Goal: Information Seeking & Learning: Learn about a topic

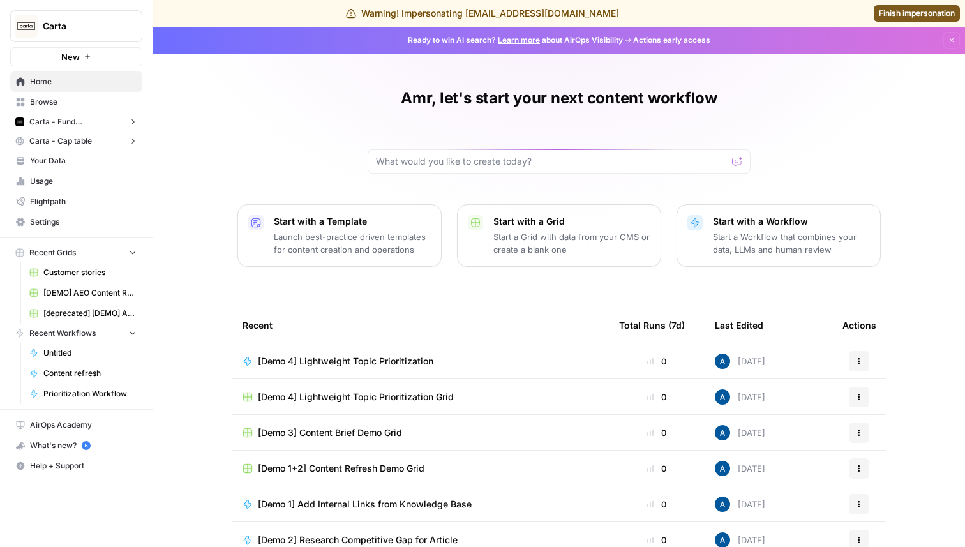
click at [63, 118] on span "Carta - Fund Administration" at bounding box center [76, 121] width 94 height 11
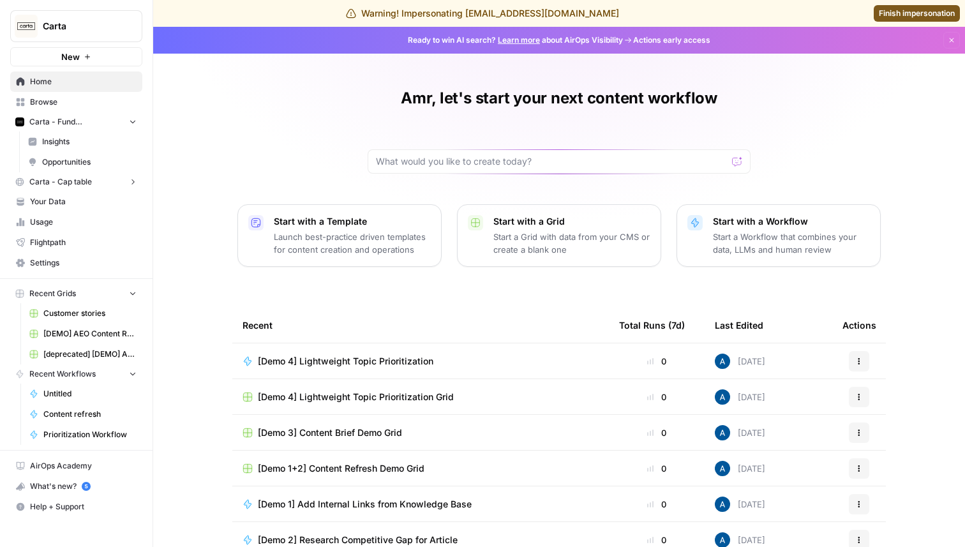
click at [69, 145] on span "Insights" at bounding box center [89, 141] width 94 height 11
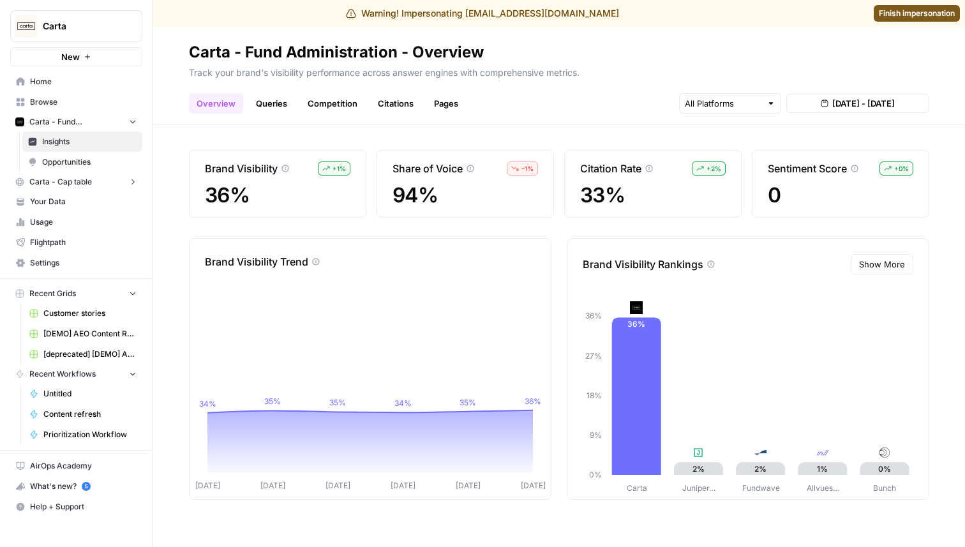
click at [273, 106] on link "Queries" at bounding box center [271, 103] width 47 height 20
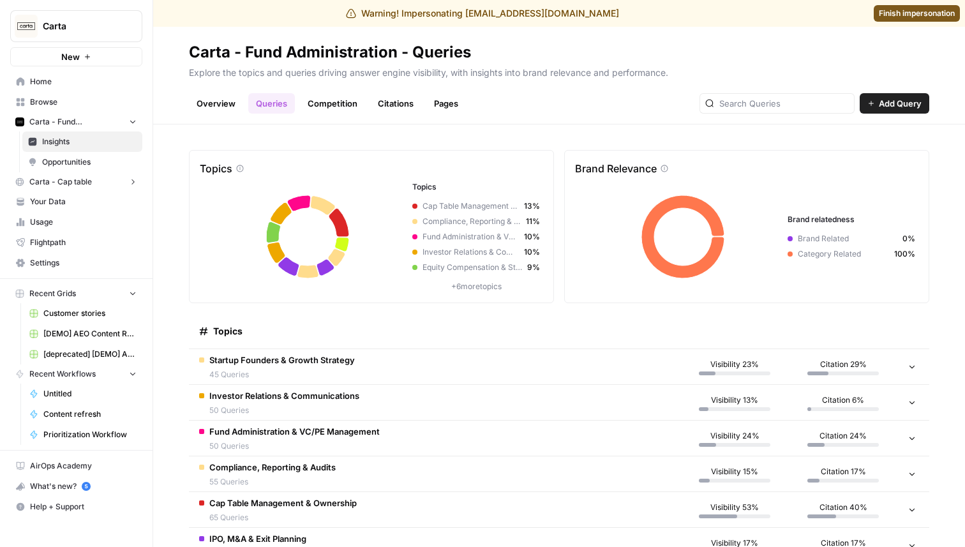
click at [220, 377] on span "45 Queries" at bounding box center [282, 374] width 146 height 11
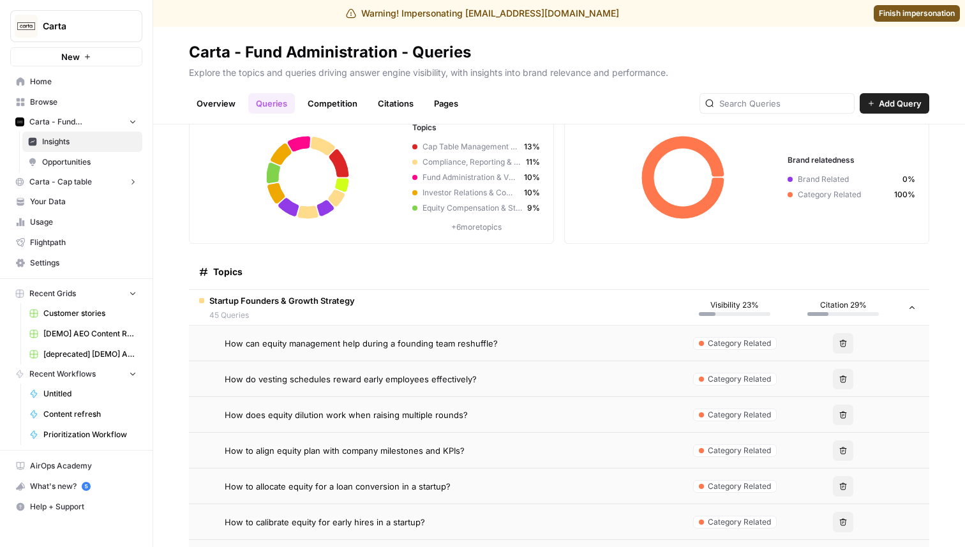
scroll to position [45, 0]
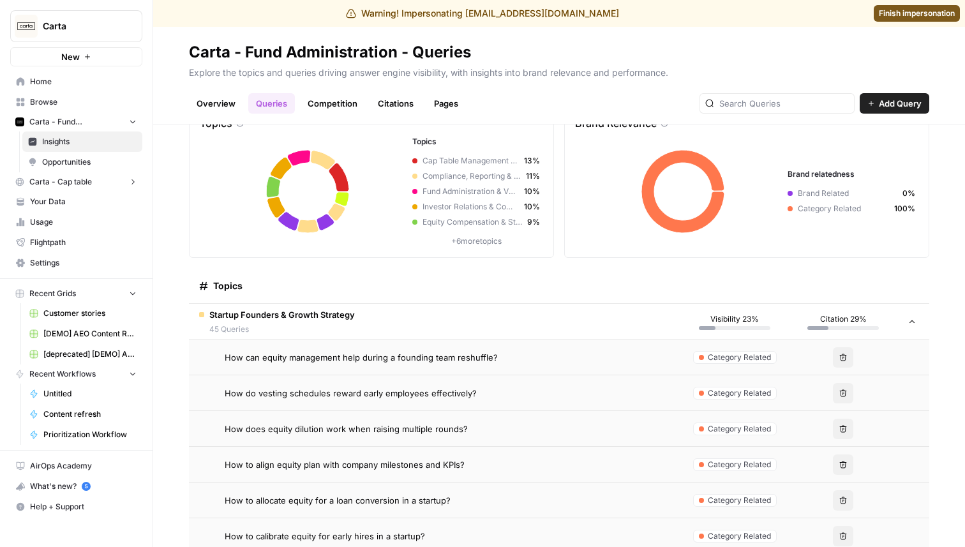
click at [276, 322] on div "Startup Founders & Growth Strategy 45 Queries" at bounding box center [282, 321] width 146 height 27
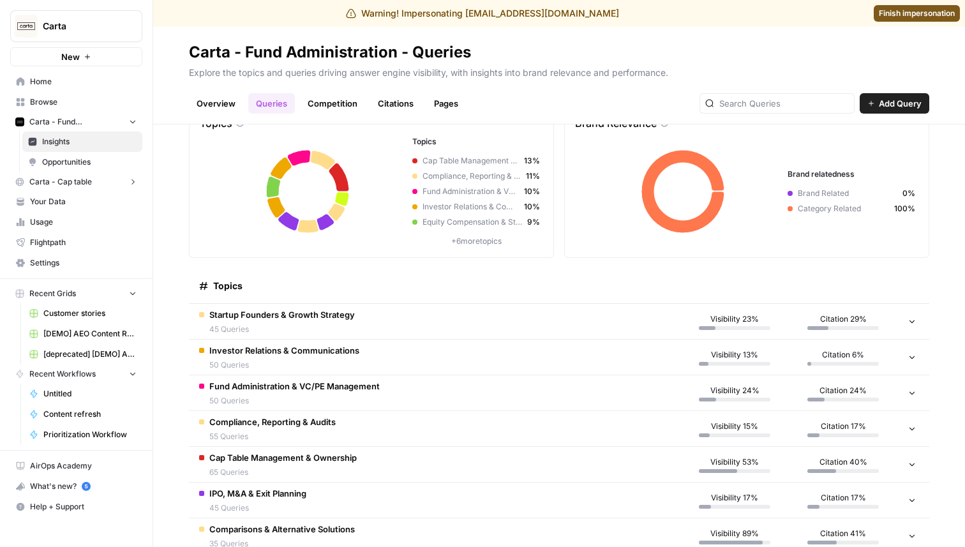
click at [281, 353] on span "Investor Relations & Communications" at bounding box center [284, 350] width 150 height 13
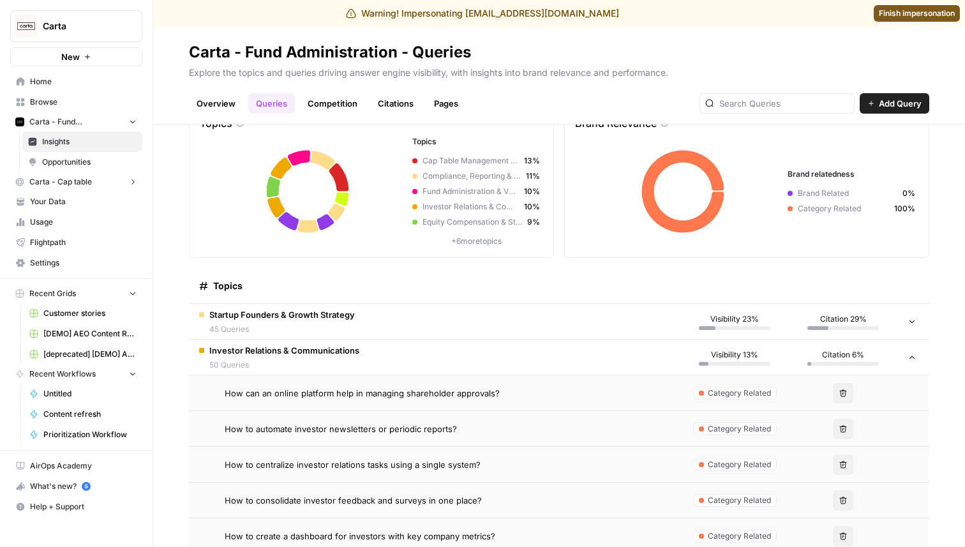
click at [281, 353] on span "Investor Relations & Communications" at bounding box center [284, 350] width 150 height 13
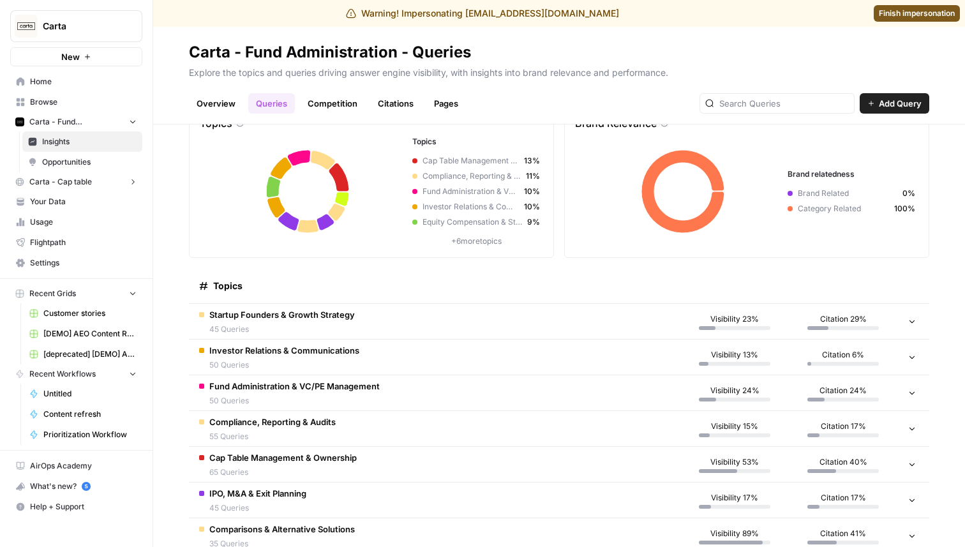
click at [272, 390] on span "Fund Administration & VC/PE Management" at bounding box center [294, 386] width 170 height 13
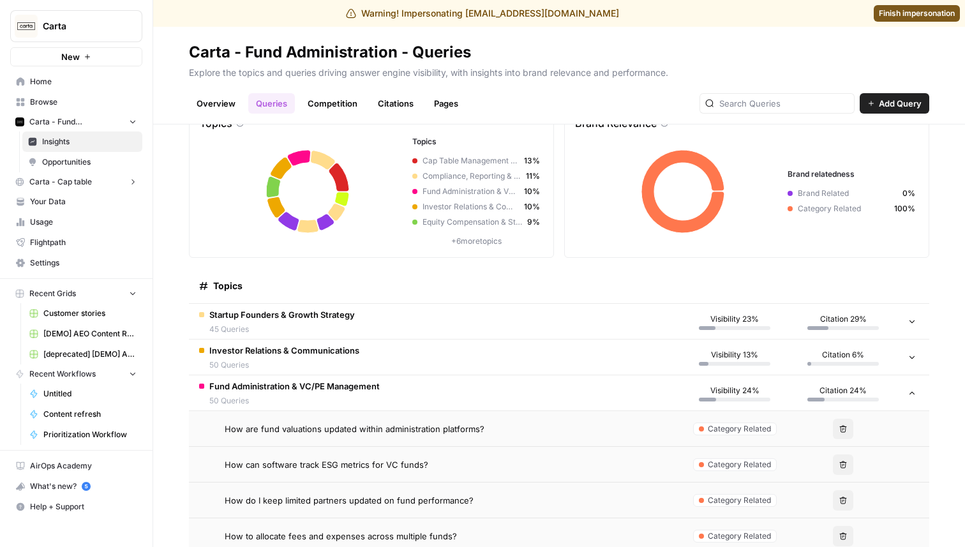
click at [272, 390] on span "Fund Administration & VC/PE Management" at bounding box center [294, 386] width 170 height 13
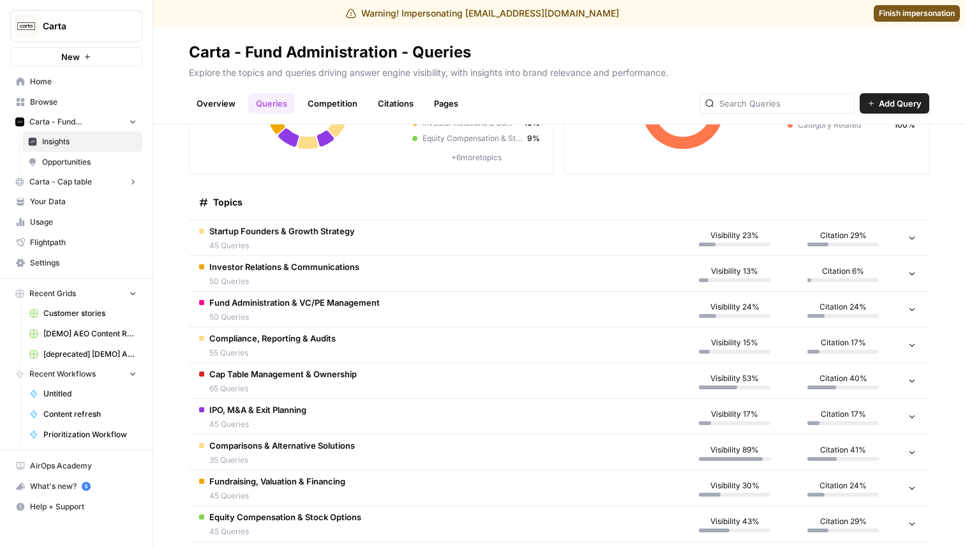
scroll to position [195, 0]
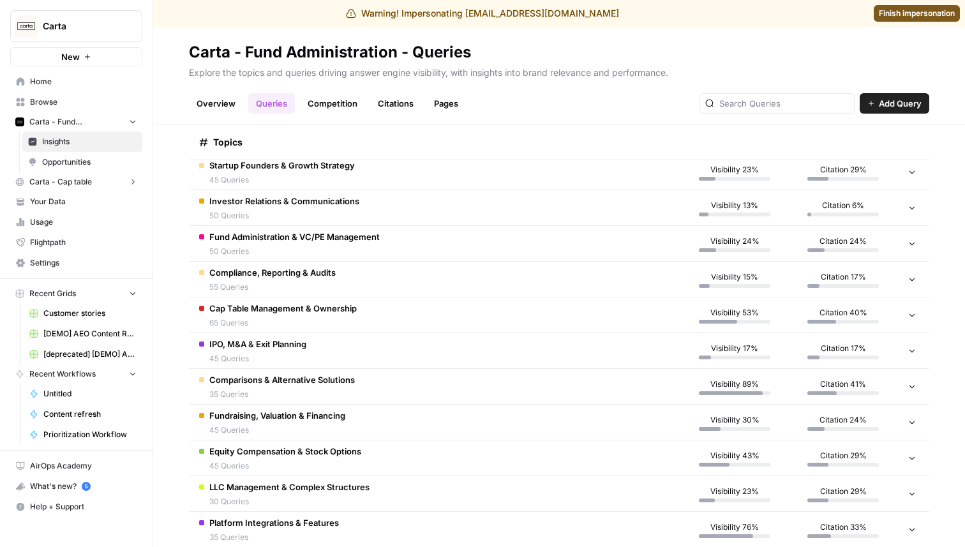
click at [270, 277] on span "Compliance, Reporting & Audits" at bounding box center [272, 272] width 126 height 13
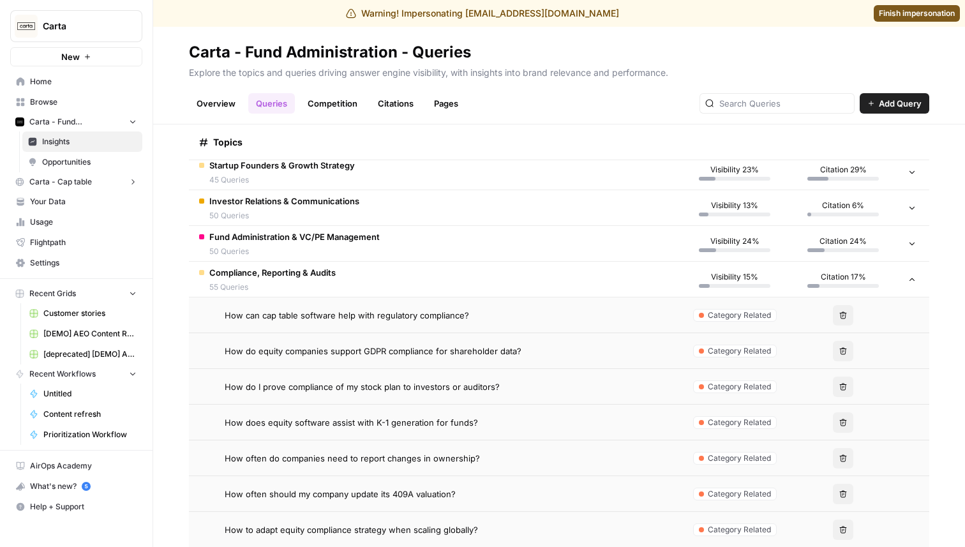
click at [269, 277] on span "Compliance, Reporting & Audits" at bounding box center [272, 272] width 126 height 13
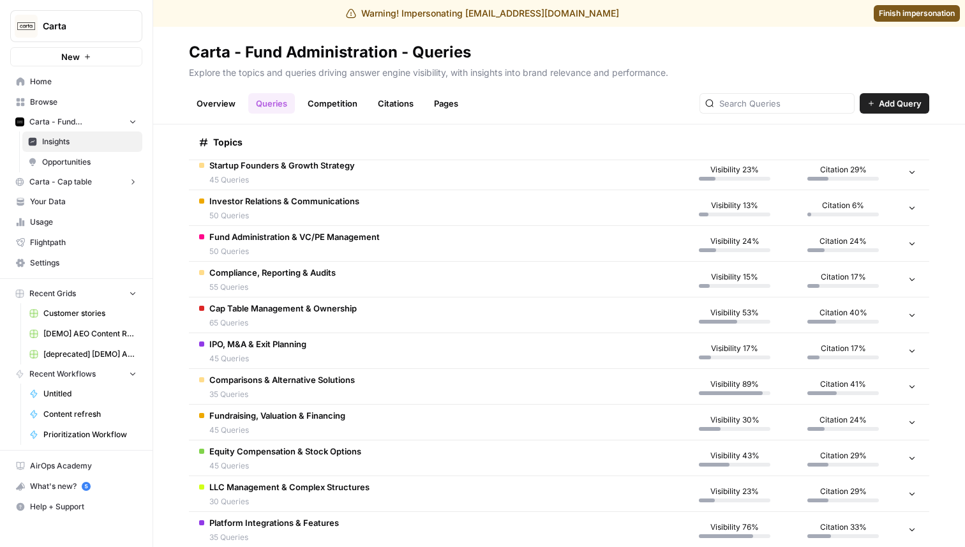
scroll to position [205, 0]
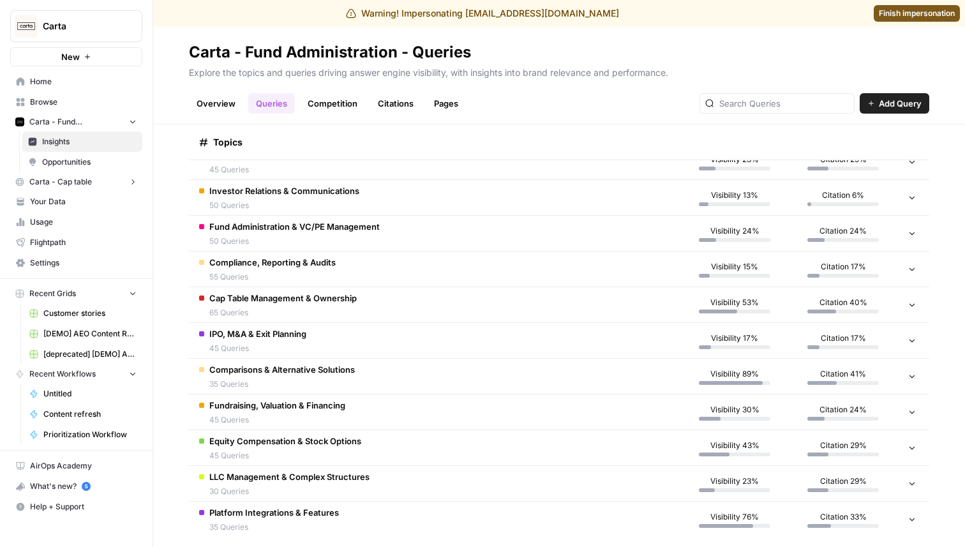
click at [269, 303] on span "Cap Table Management & Ownership" at bounding box center [282, 298] width 147 height 13
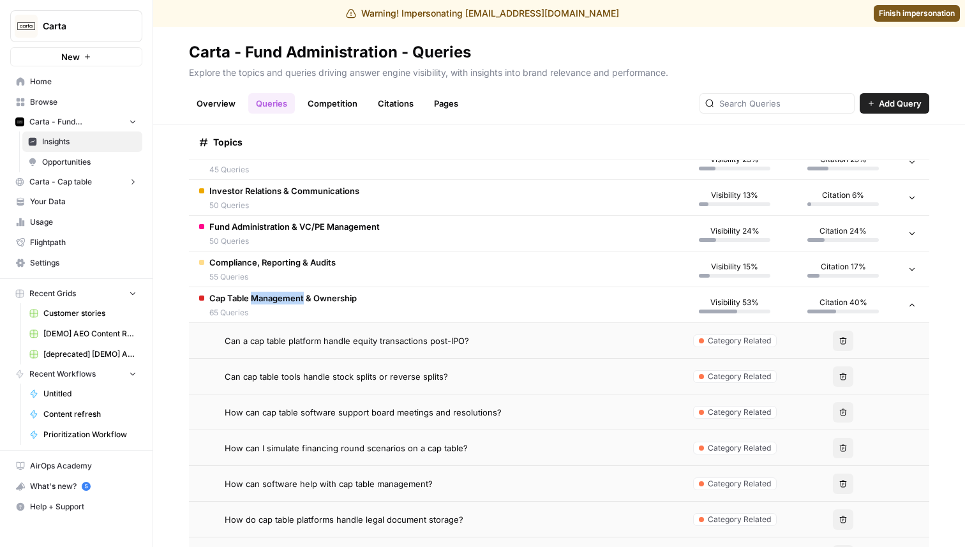
click at [269, 303] on span "Cap Table Management & Ownership" at bounding box center [282, 298] width 147 height 13
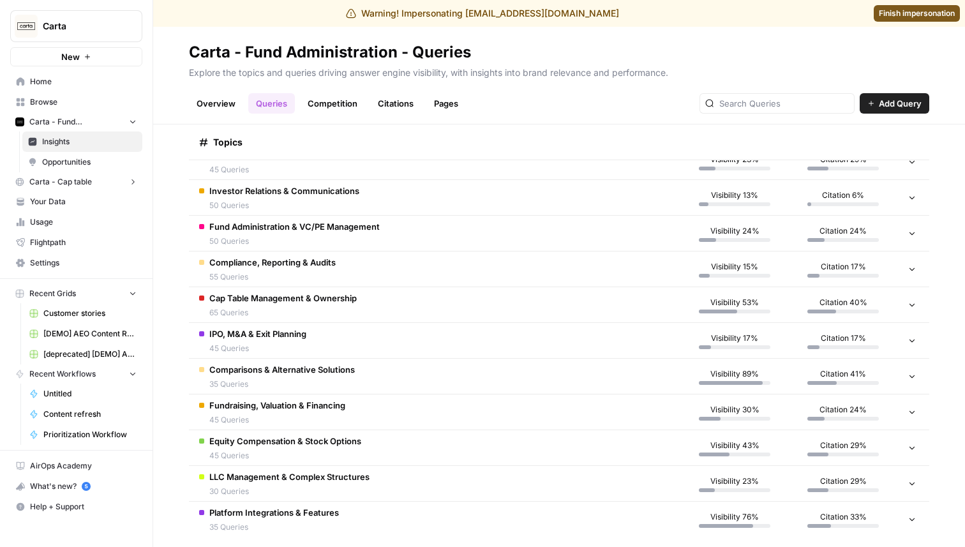
click at [389, 315] on td "Cap Table Management & Ownership 65 Queries" at bounding box center [434, 304] width 491 height 35
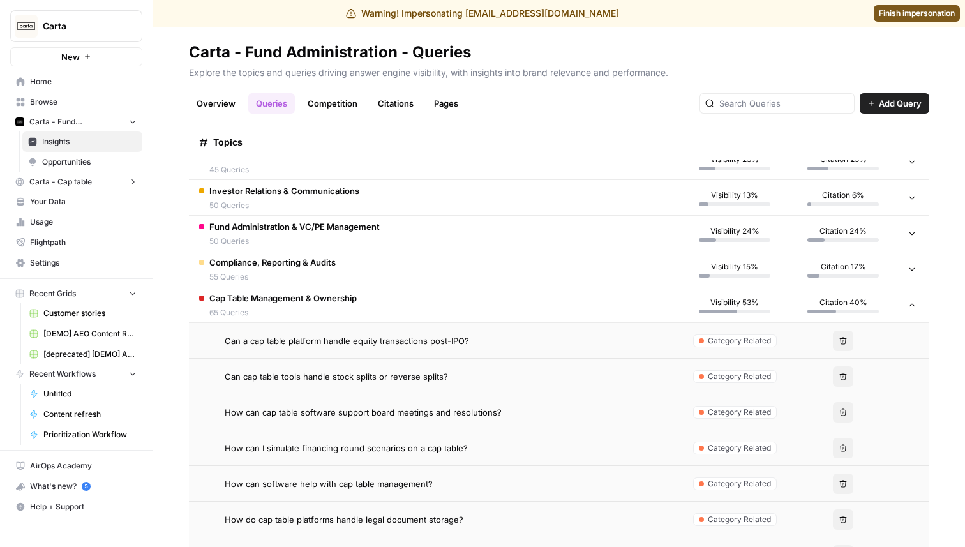
click at [449, 312] on td "Cap Table Management & Ownership 65 Queries" at bounding box center [434, 304] width 491 height 35
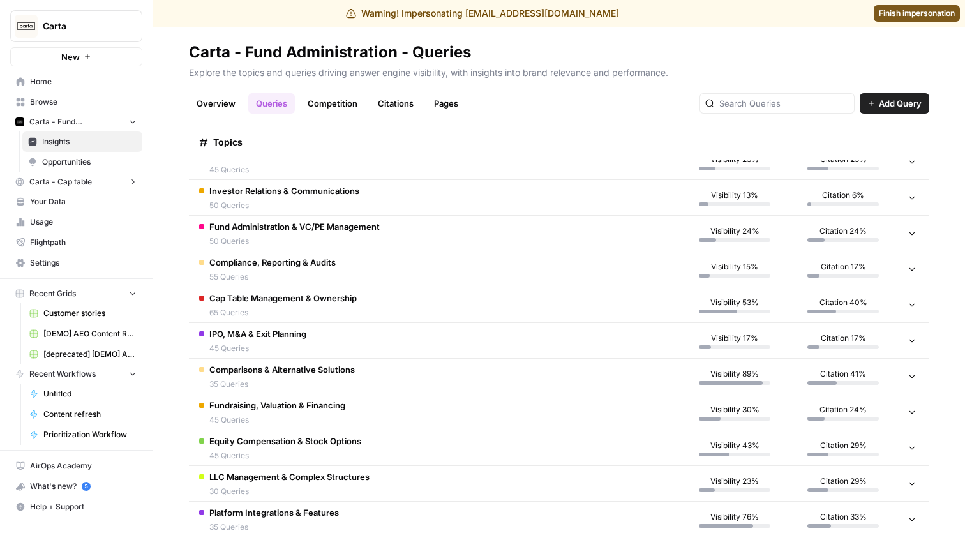
scroll to position [221, 0]
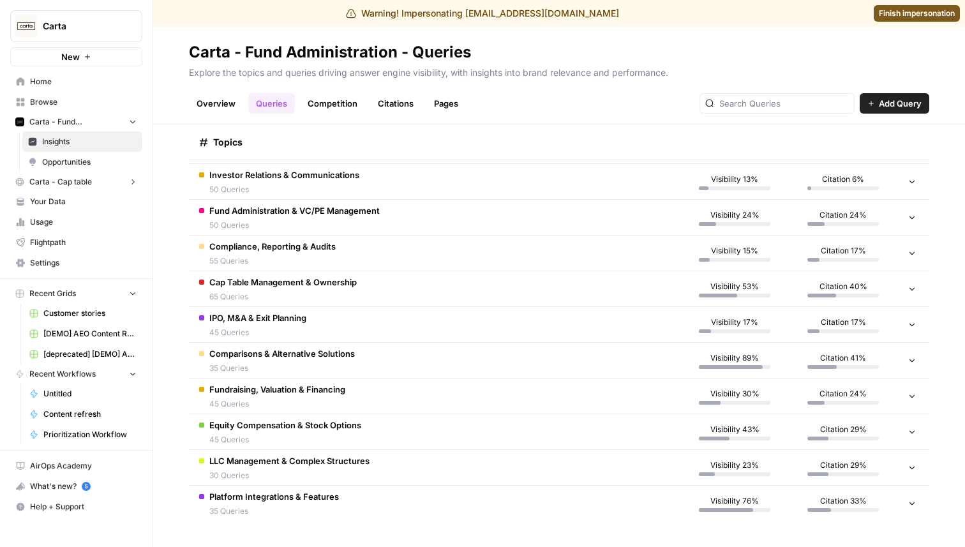
click at [432, 495] on td "Platform Integrations & Features 35 Queries" at bounding box center [434, 504] width 491 height 36
click at [432, 495] on td "Platform Integrations & Features 35 Queries" at bounding box center [434, 503] width 491 height 35
click at [432, 495] on td "Platform Integrations & Features 35 Queries" at bounding box center [434, 504] width 491 height 36
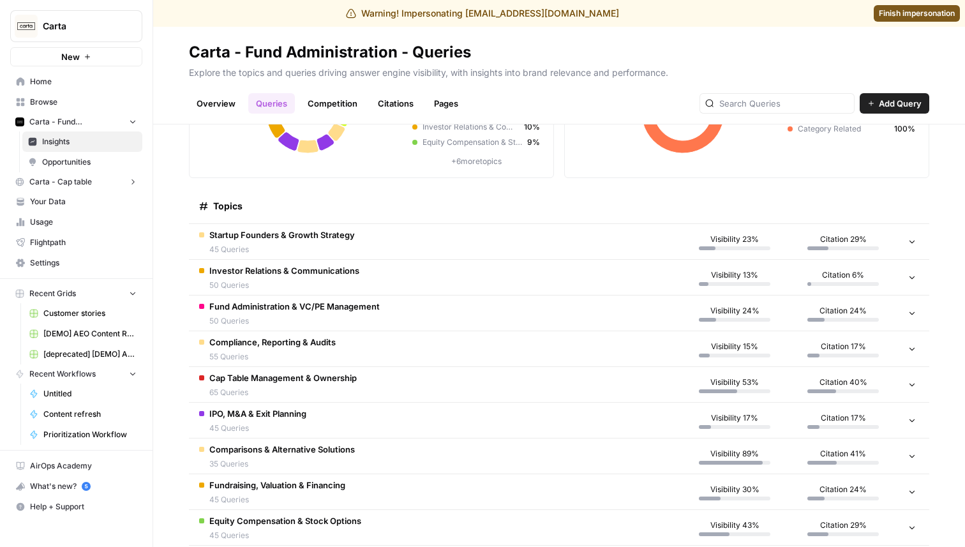
scroll to position [0, 0]
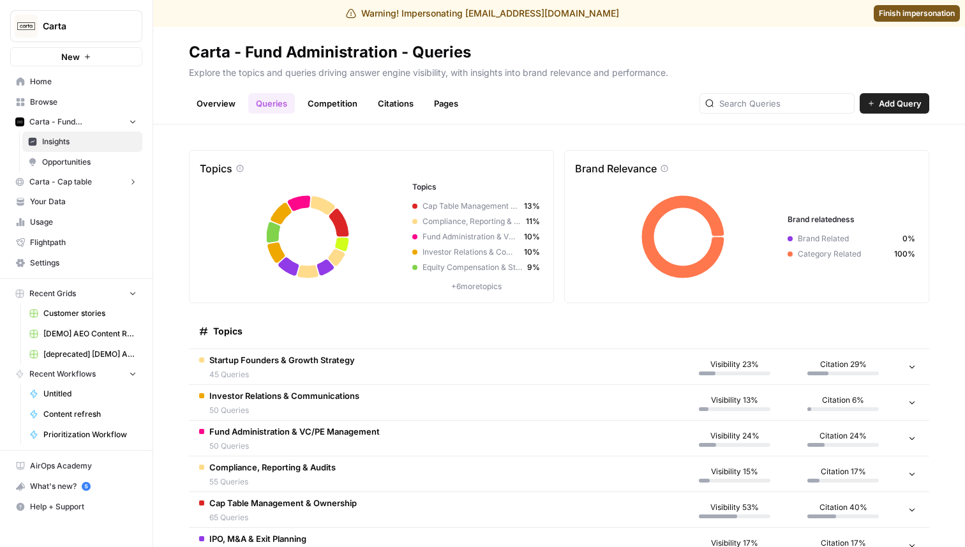
click at [222, 105] on link "Overview" at bounding box center [216, 103] width 54 height 20
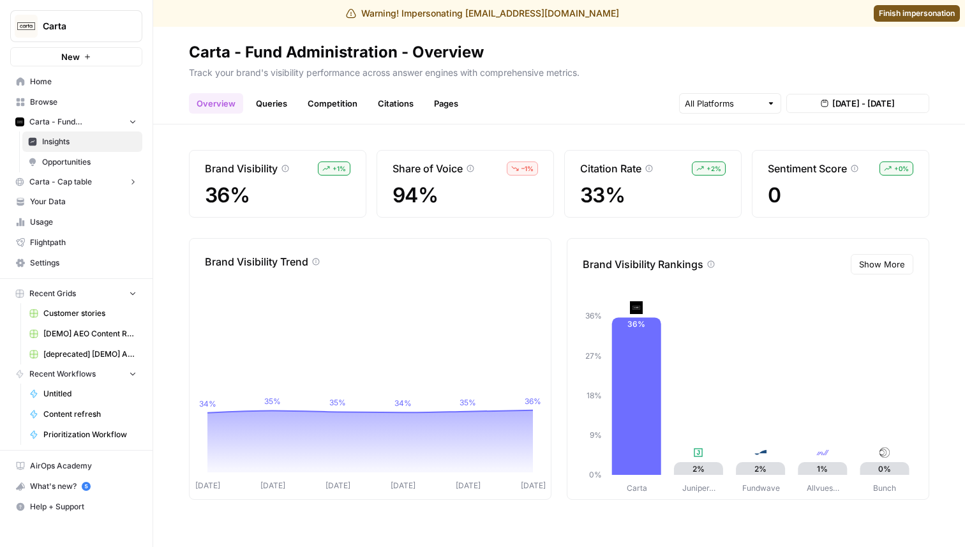
click at [274, 98] on link "Queries" at bounding box center [271, 103] width 47 height 20
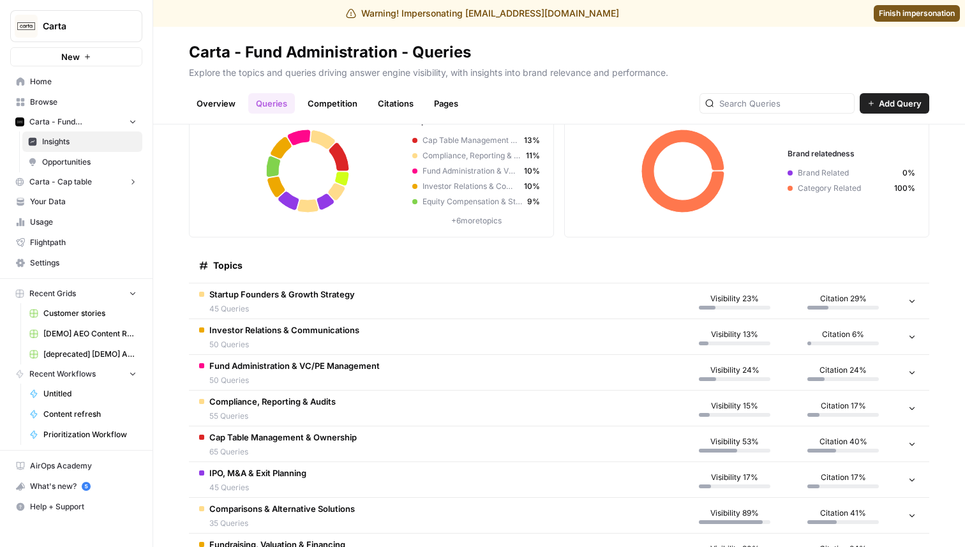
scroll to position [124, 0]
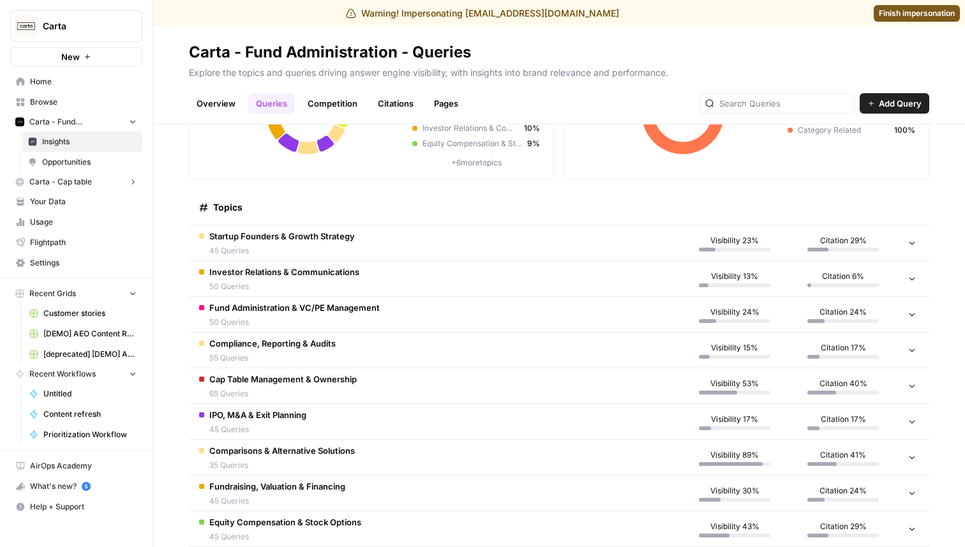
click at [303, 236] on span "Startup Founders & Growth Strategy" at bounding box center [282, 236] width 146 height 13
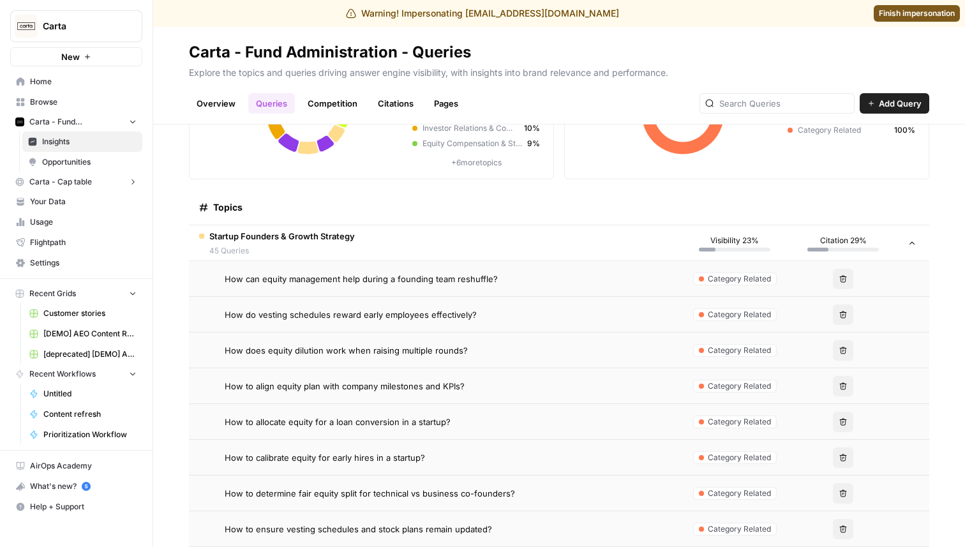
click at [298, 274] on span "How can equity management help during a founding team reshuffle?" at bounding box center [361, 279] width 273 height 13
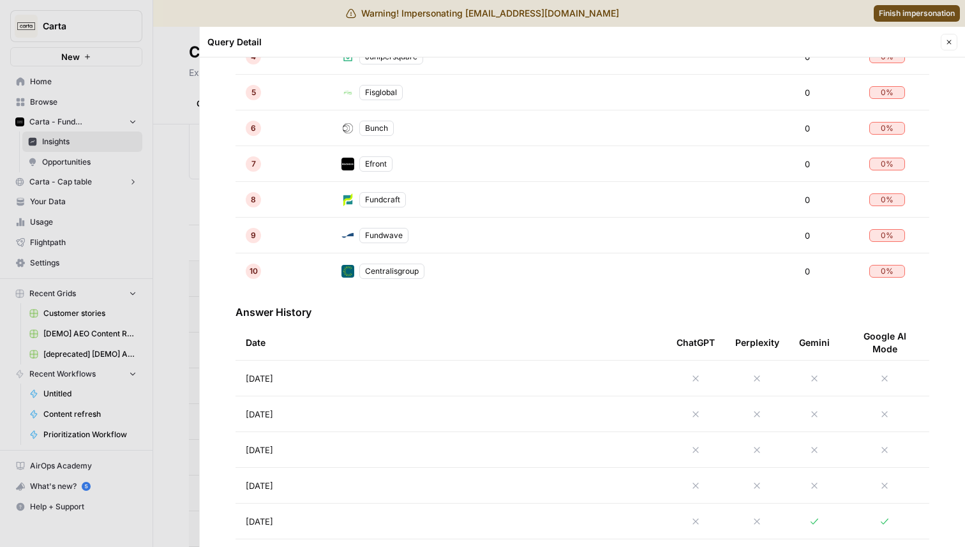
scroll to position [521, 0]
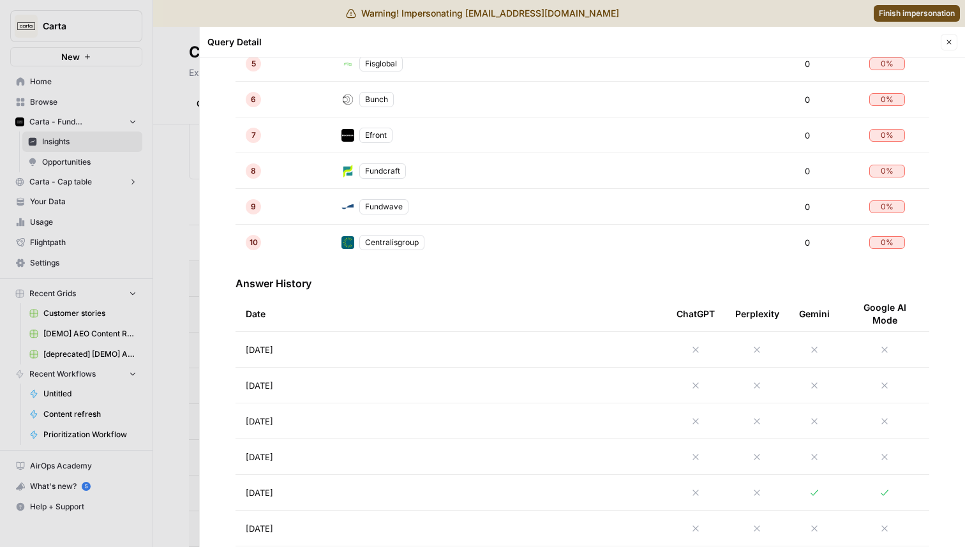
click at [572, 347] on td "[DATE]" at bounding box center [451, 349] width 431 height 35
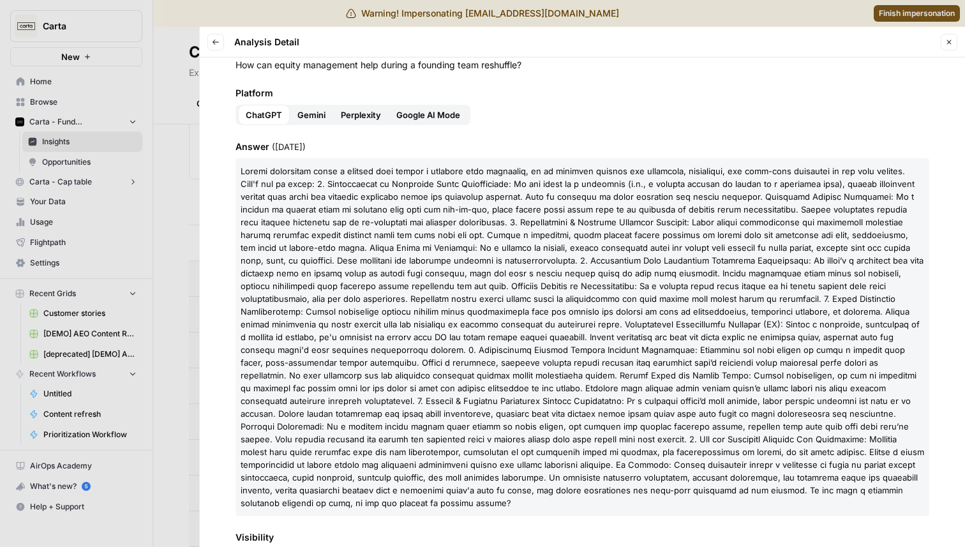
scroll to position [11, 0]
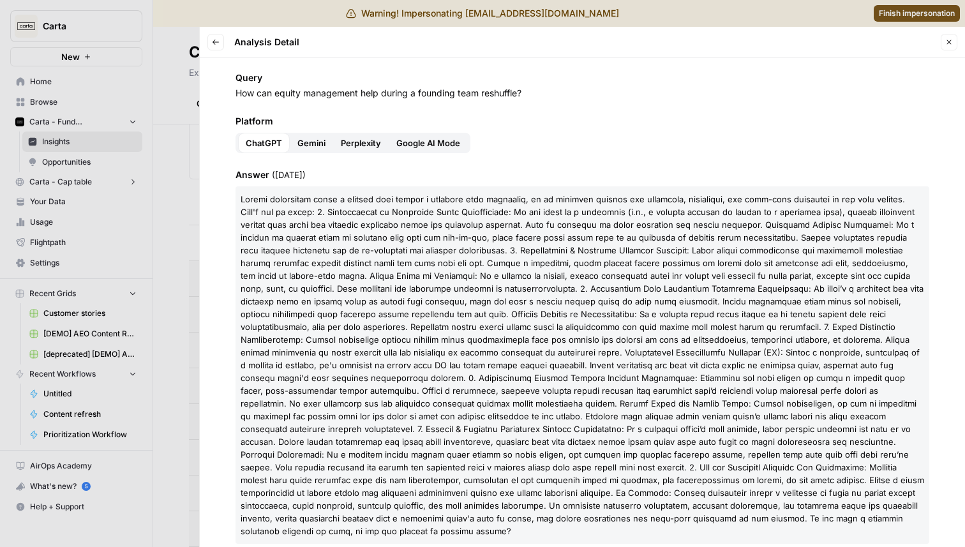
click at [310, 139] on span "Gemini" at bounding box center [311, 143] width 28 height 13
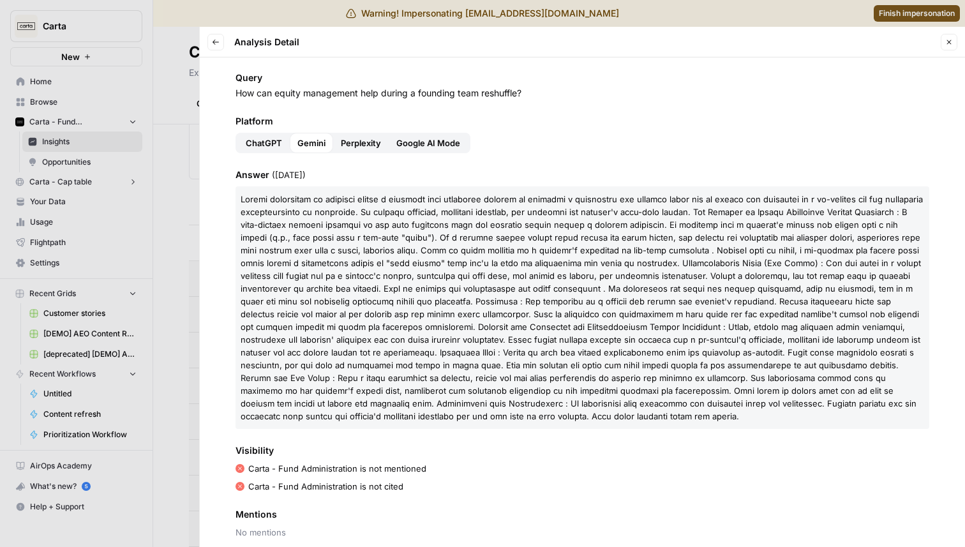
click at [339, 139] on button "Perplexity" at bounding box center [361, 143] width 56 height 20
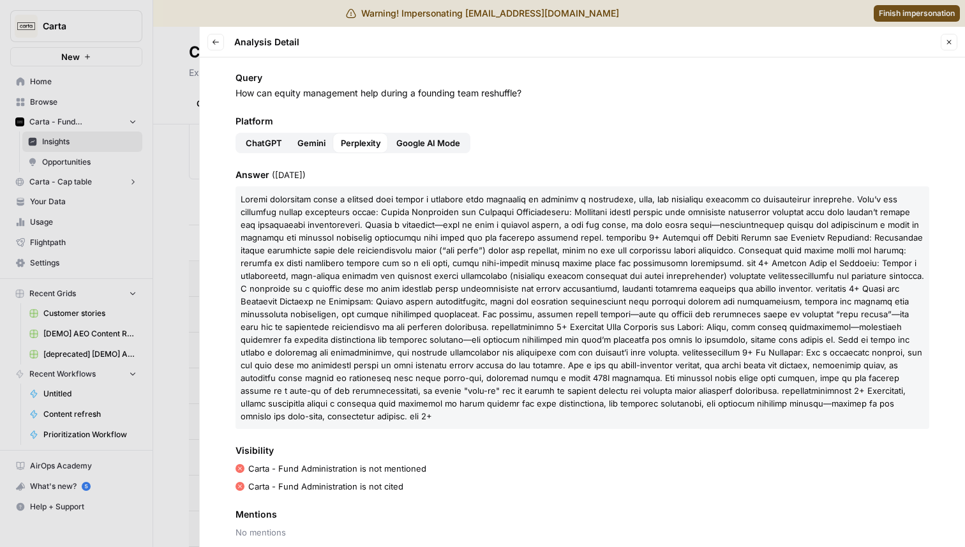
click at [417, 140] on span "Google AI Mode" at bounding box center [428, 143] width 64 height 13
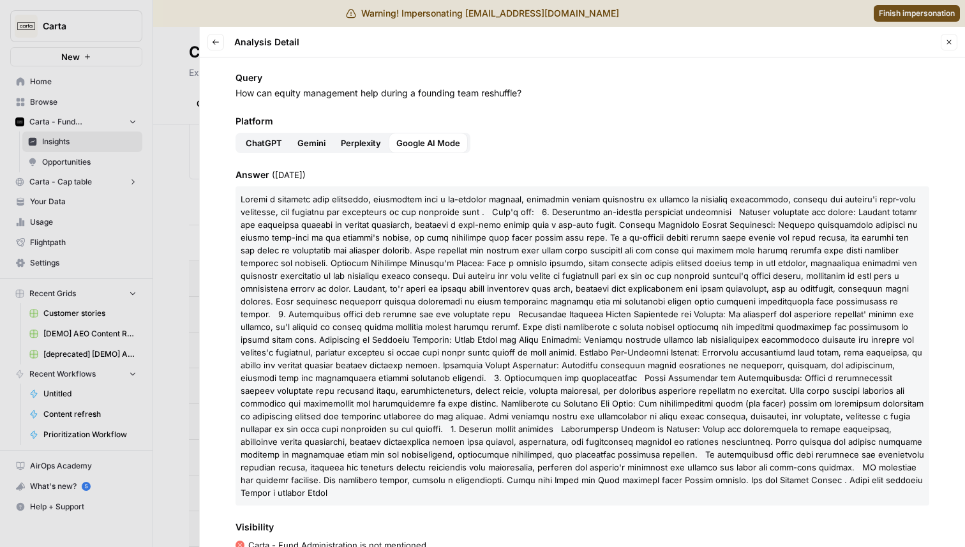
click at [207, 43] on button "Back" at bounding box center [215, 42] width 17 height 17
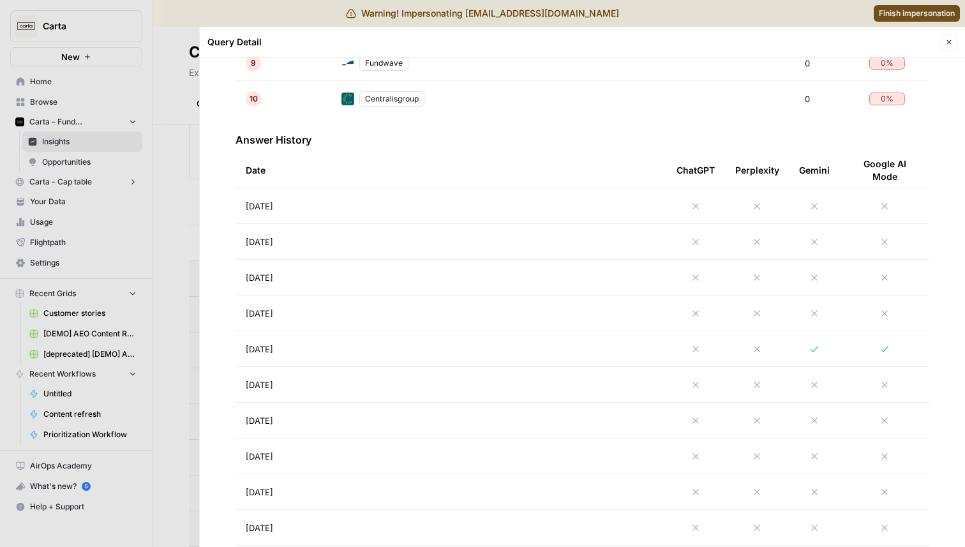
scroll to position [701, 0]
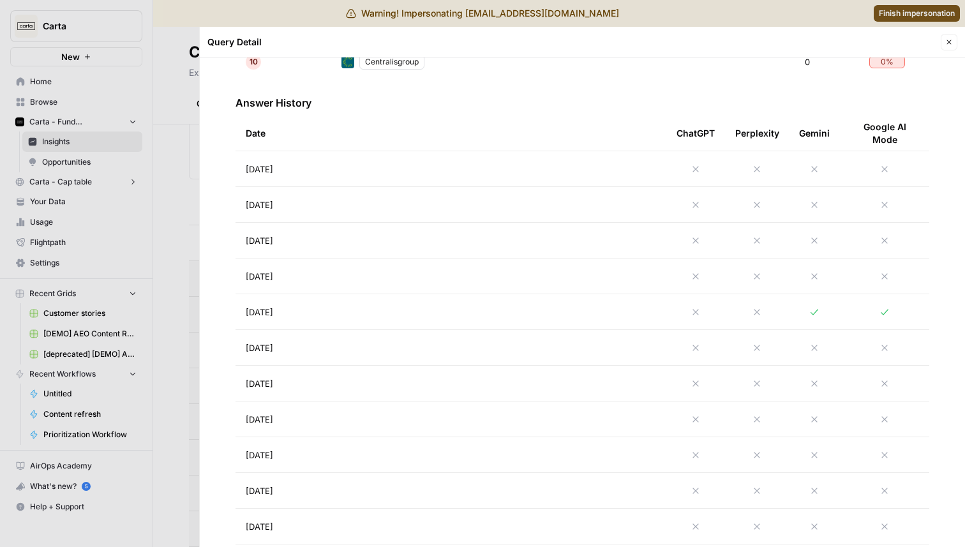
click at [402, 175] on td "[DATE]" at bounding box center [451, 168] width 431 height 35
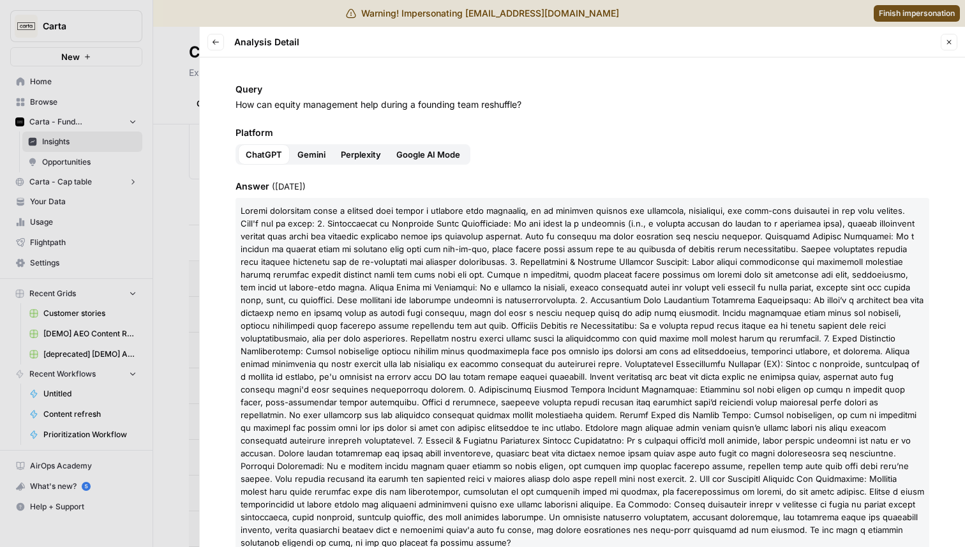
click at [304, 156] on span "Gemini" at bounding box center [311, 154] width 28 height 13
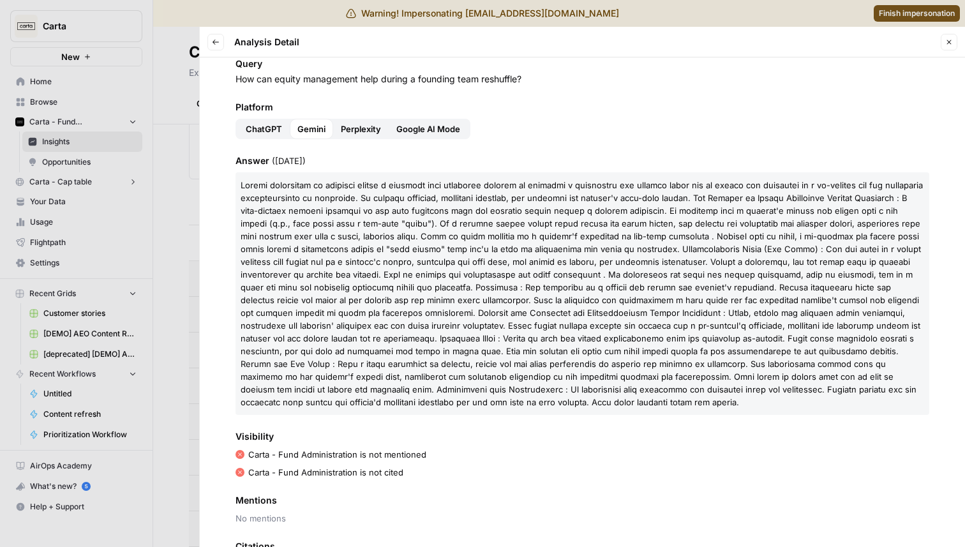
scroll to position [11, 0]
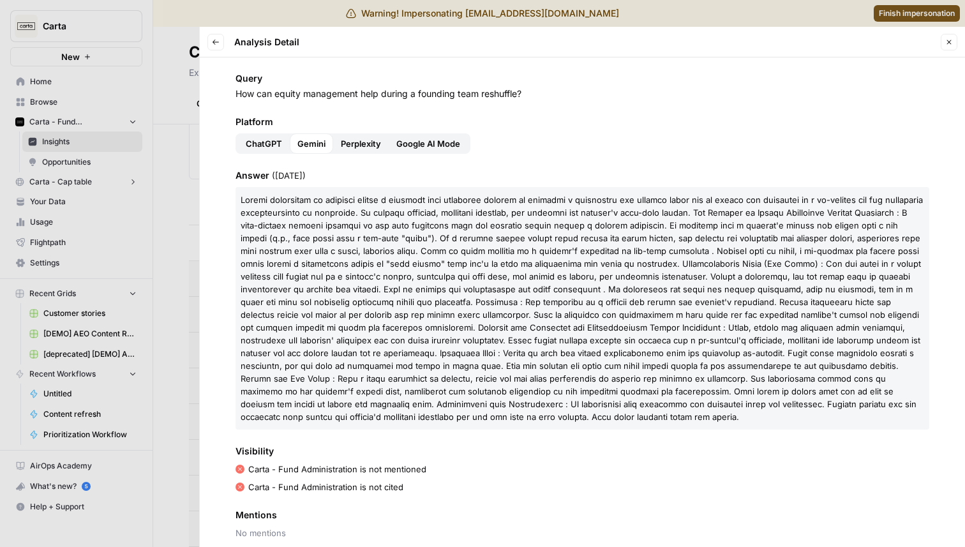
click at [352, 145] on span "Perplexity" at bounding box center [361, 143] width 40 height 13
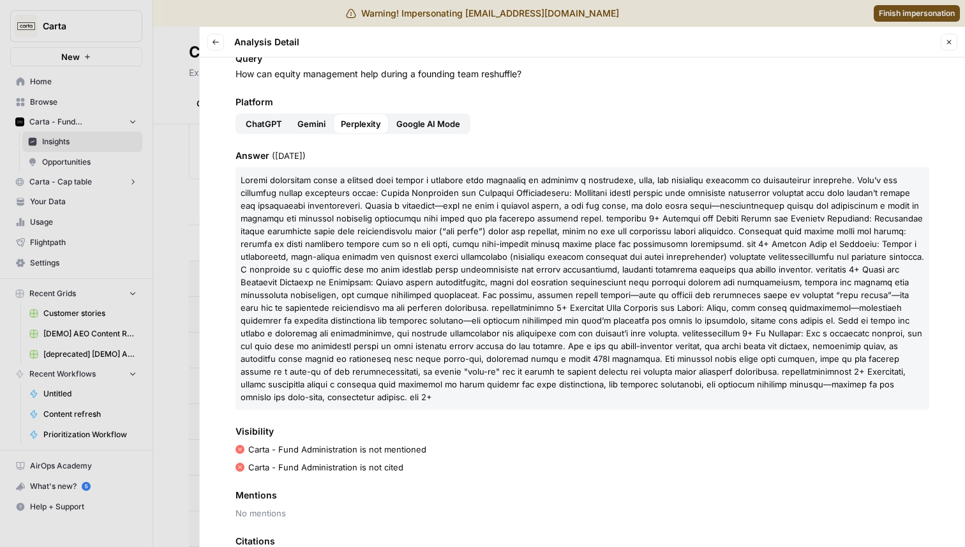
scroll to position [10, 0]
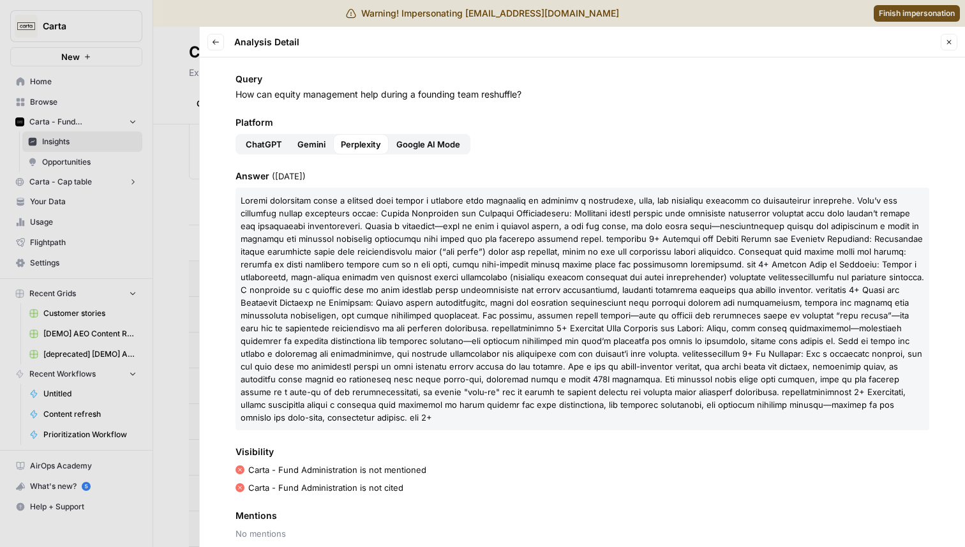
click at [427, 137] on button "Google AI Mode" at bounding box center [428, 144] width 79 height 20
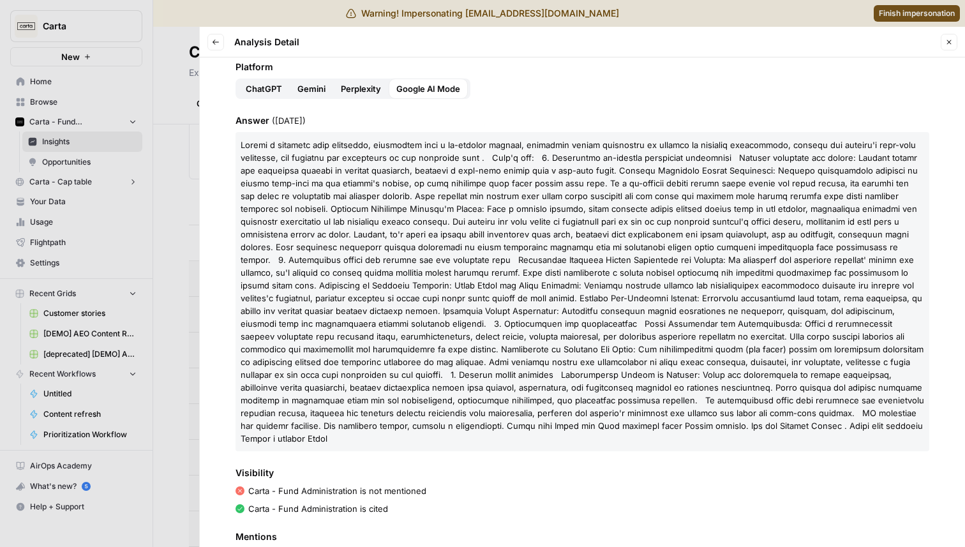
scroll to position [0, 0]
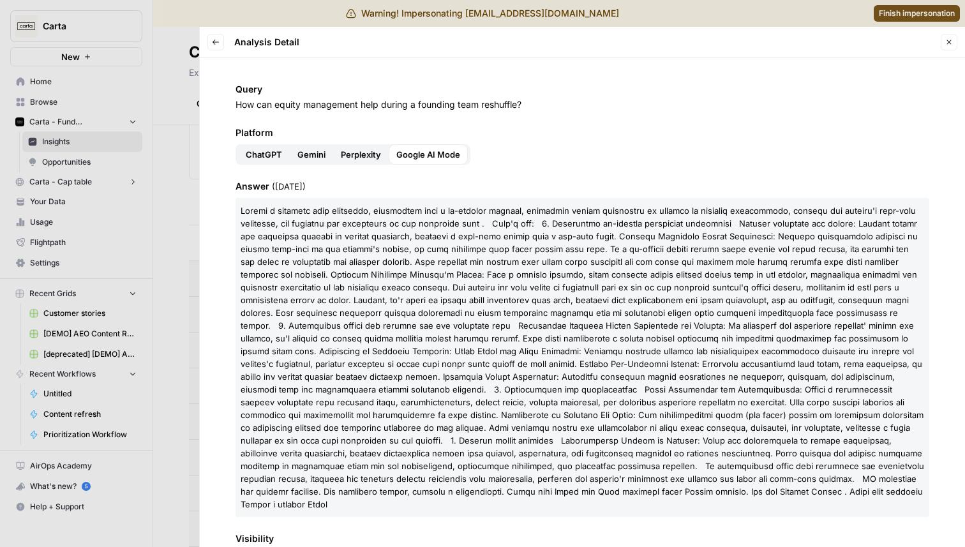
click at [269, 148] on span "ChatGPT" at bounding box center [264, 154] width 36 height 13
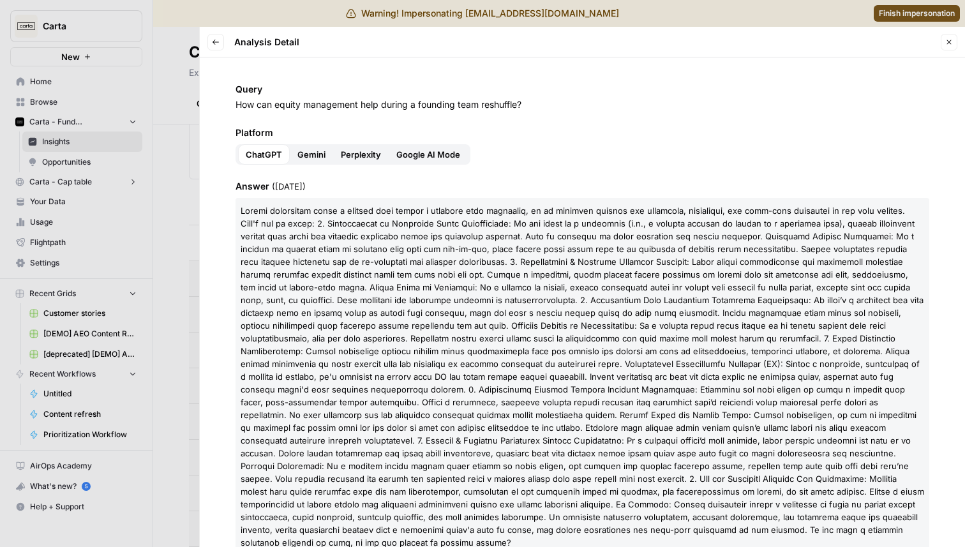
click at [140, 110] on div at bounding box center [482, 273] width 965 height 547
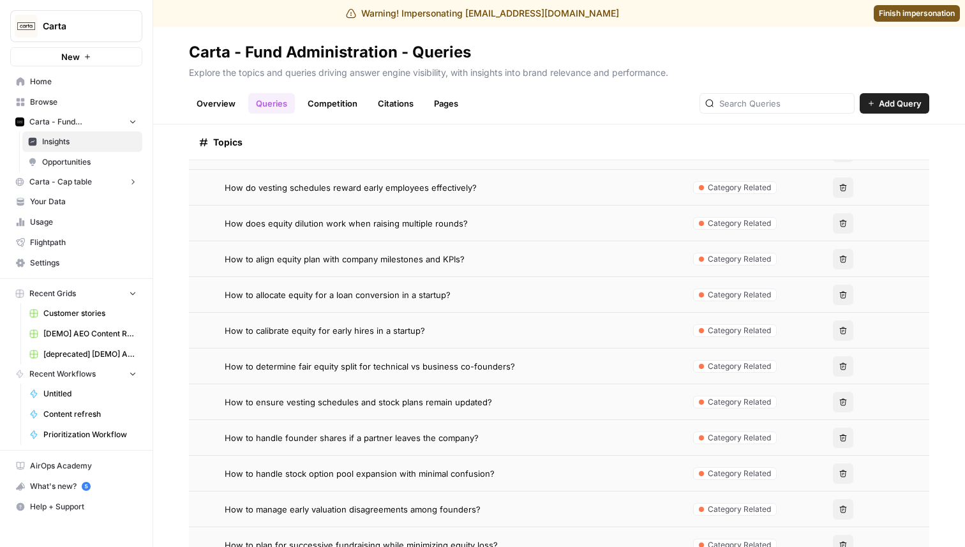
scroll to position [301, 0]
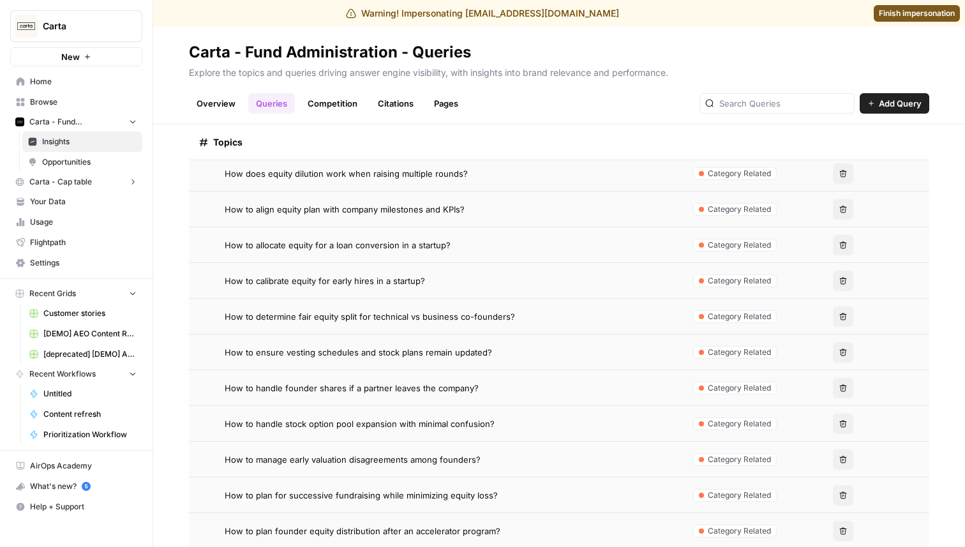
click at [317, 276] on span "How to calibrate equity for early hires in a startup?" at bounding box center [325, 280] width 200 height 13
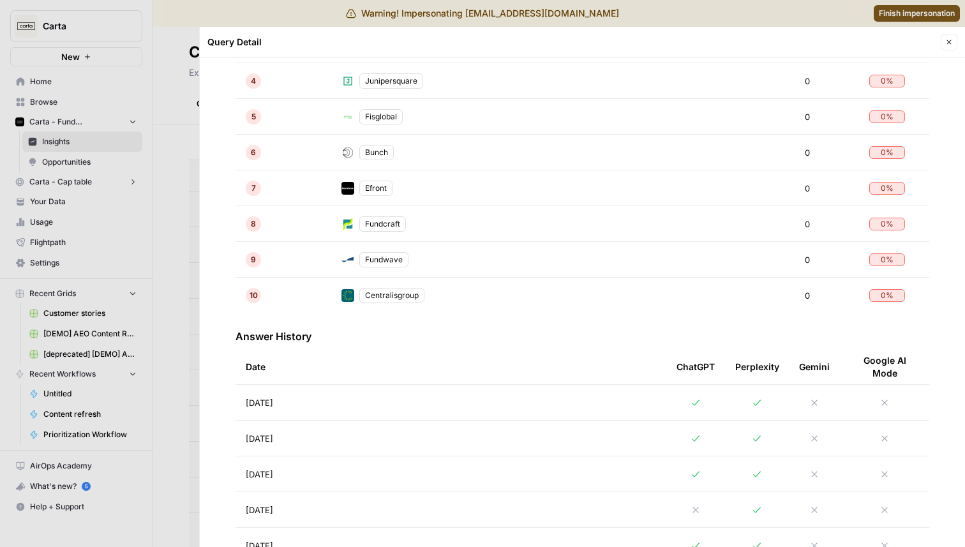
scroll to position [477, 0]
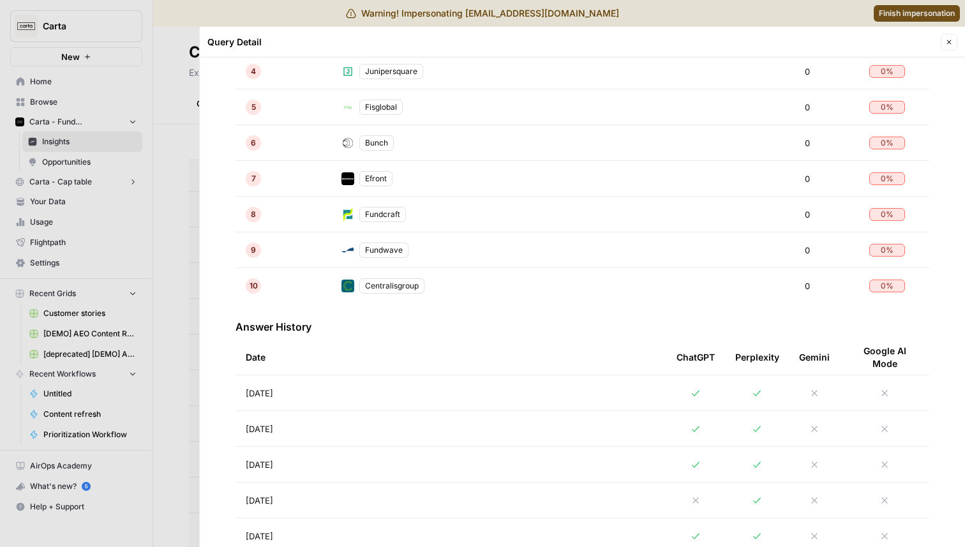
click at [372, 384] on td "[DATE]" at bounding box center [451, 392] width 431 height 35
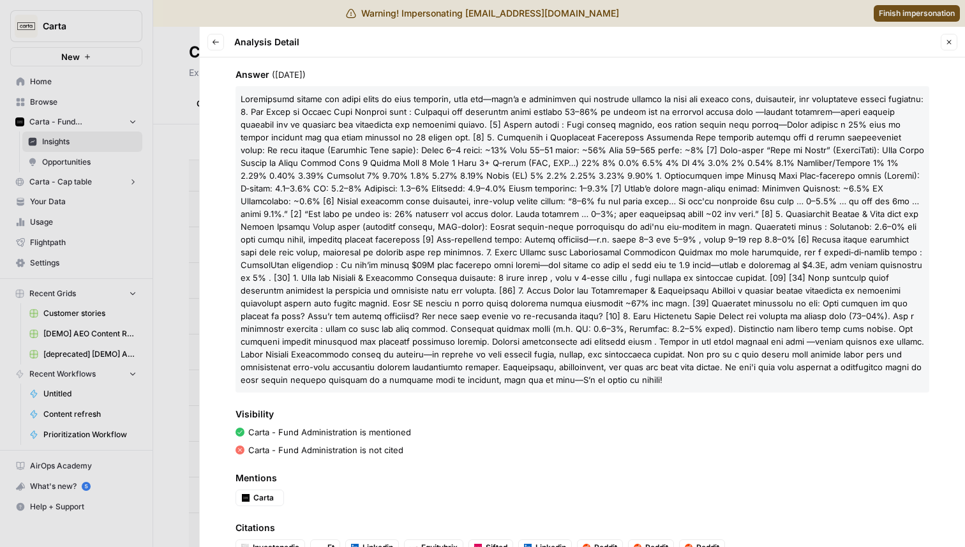
scroll to position [177, 0]
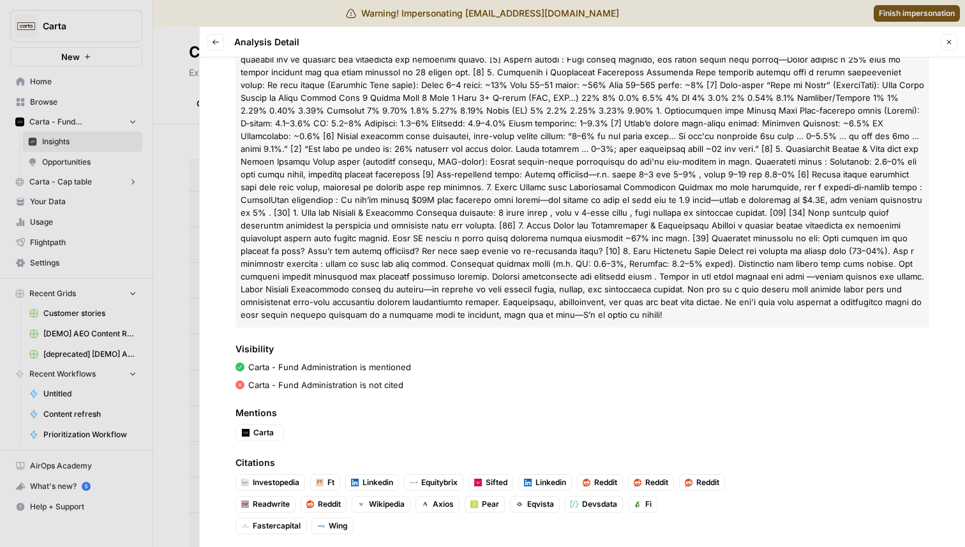
click at [147, 115] on div at bounding box center [482, 273] width 965 height 547
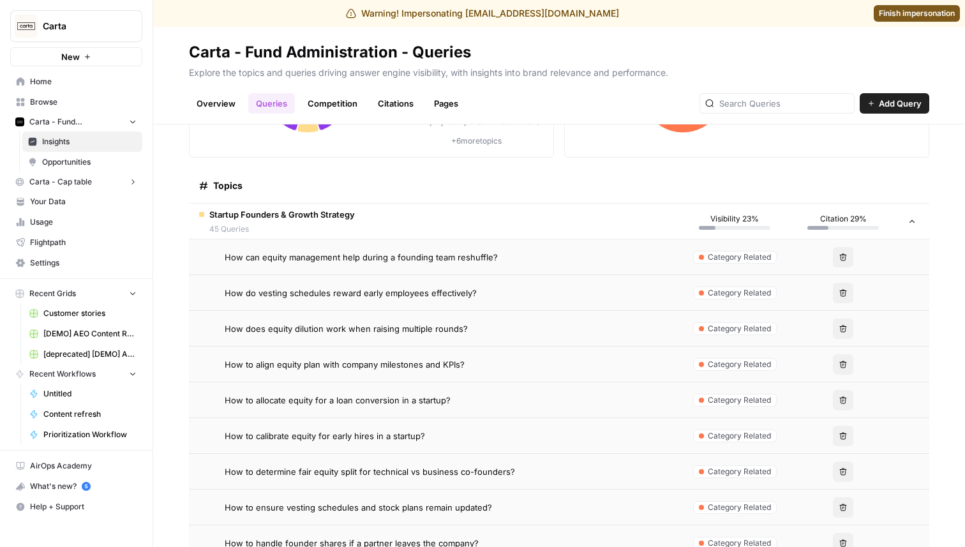
scroll to position [118, 0]
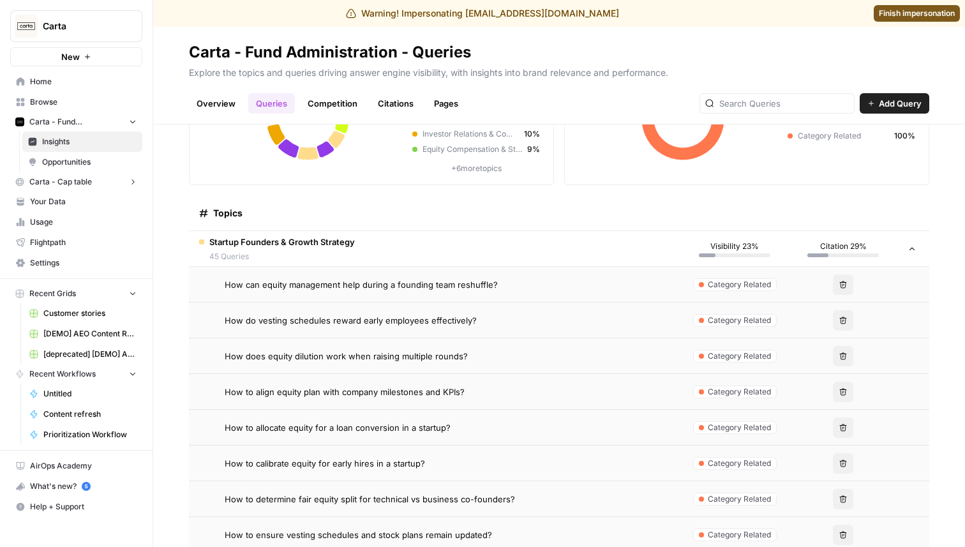
click at [382, 281] on span "How can equity management help during a founding team reshuffle?" at bounding box center [361, 284] width 273 height 13
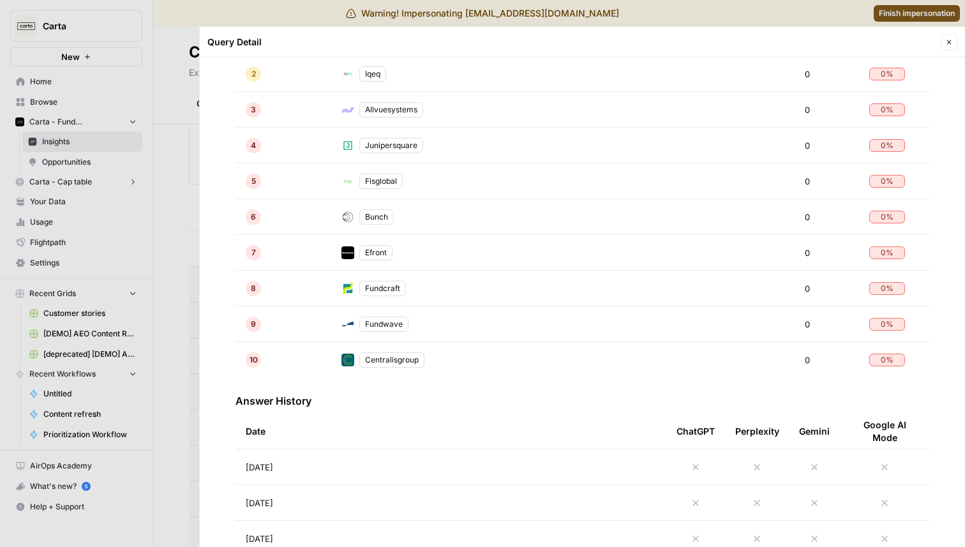
scroll to position [444, 0]
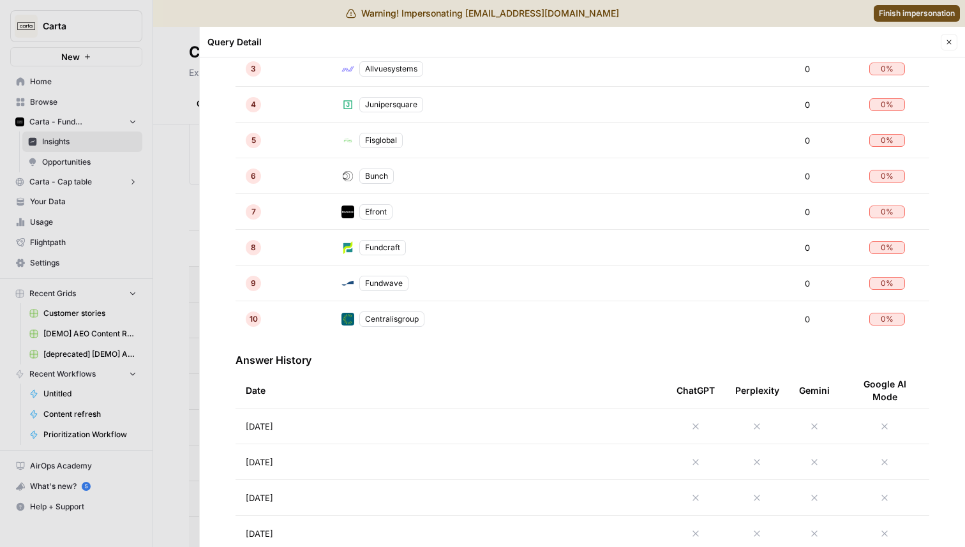
click at [397, 424] on td "[DATE]" at bounding box center [451, 426] width 431 height 35
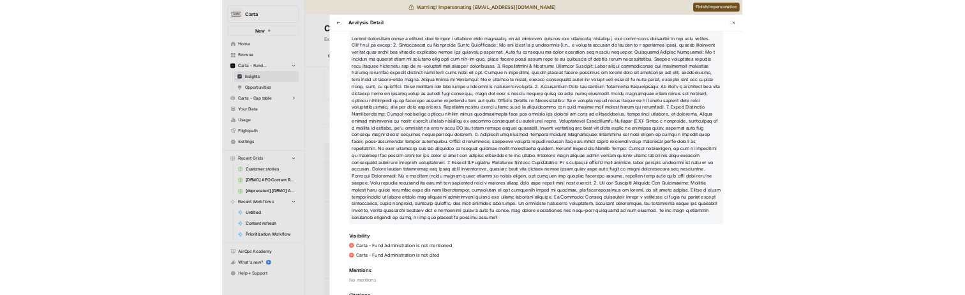
scroll to position [177, 0]
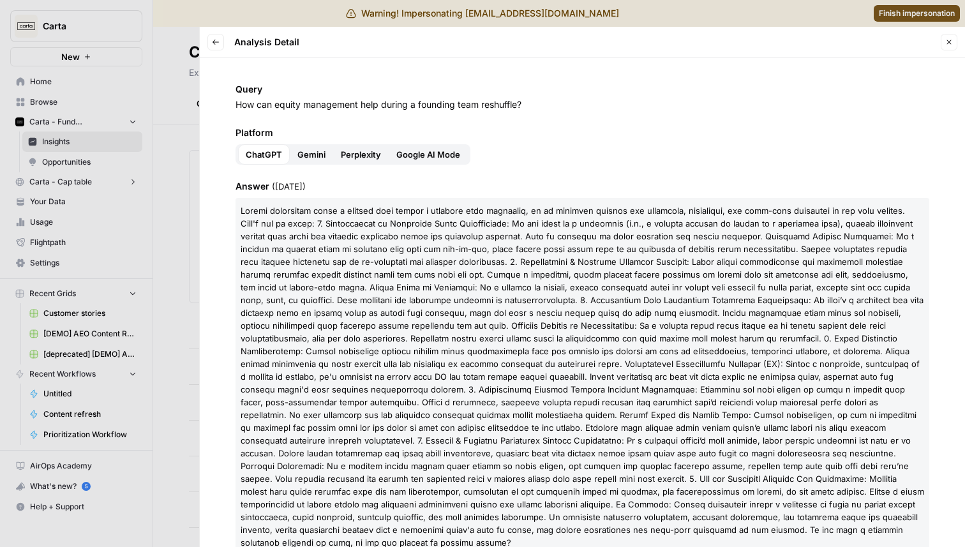
click at [949, 44] on icon "button" at bounding box center [949, 42] width 8 height 8
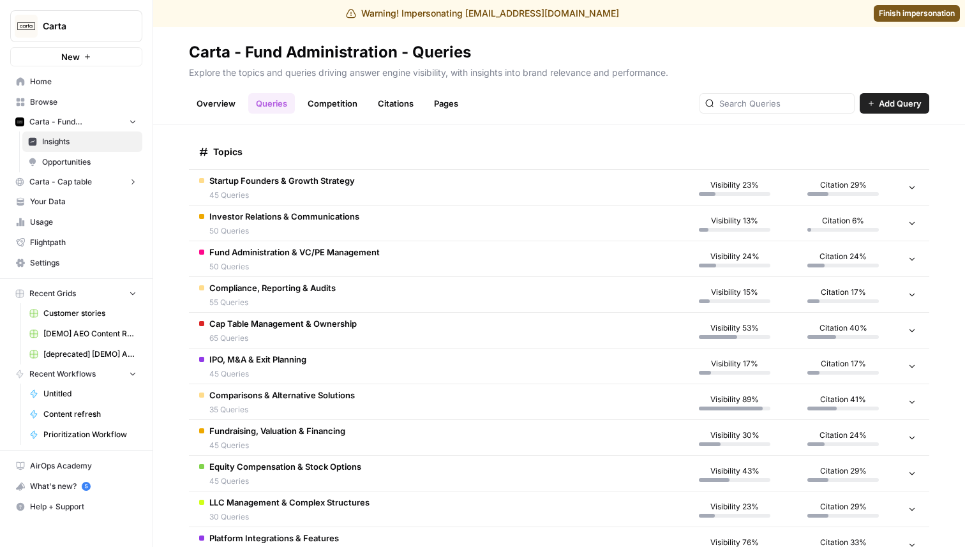
scroll to position [181, 0]
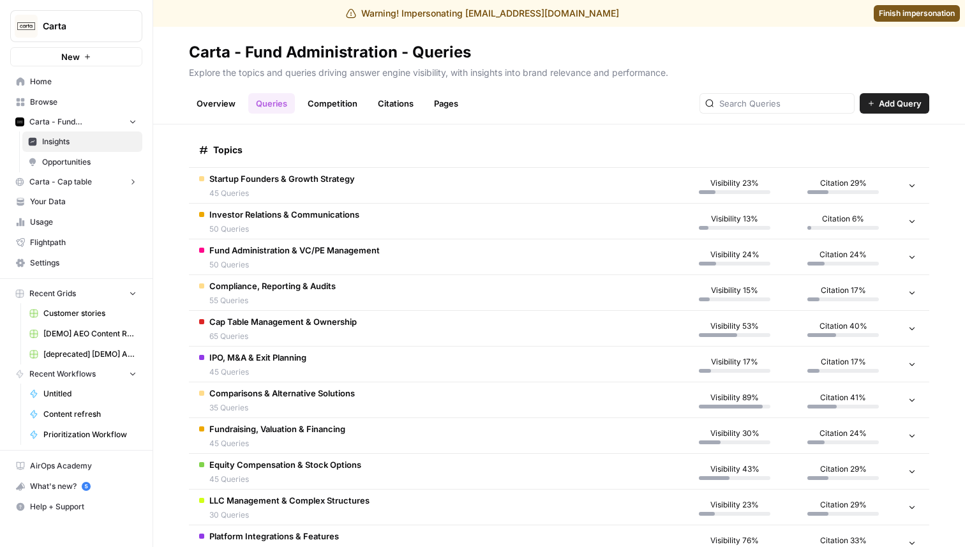
click at [336, 190] on span "45 Queries" at bounding box center [282, 193] width 146 height 11
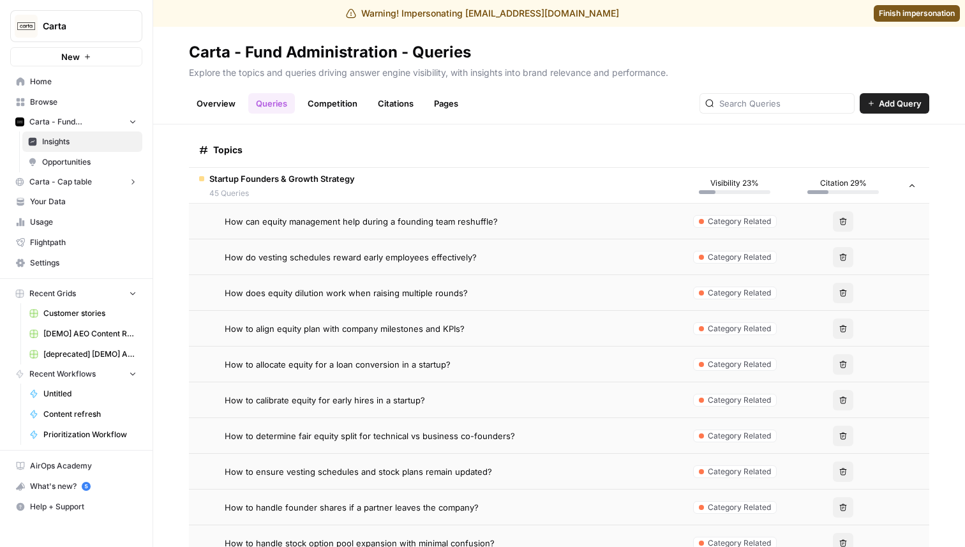
click at [371, 220] on span "How can equity management help during a founding team reshuffle?" at bounding box center [361, 221] width 273 height 13
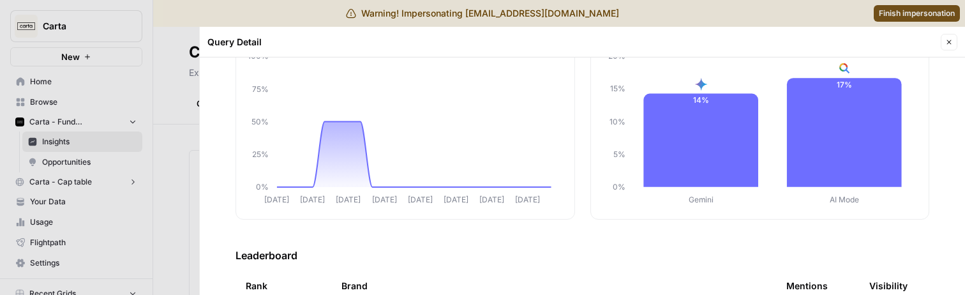
scroll to position [133, 0]
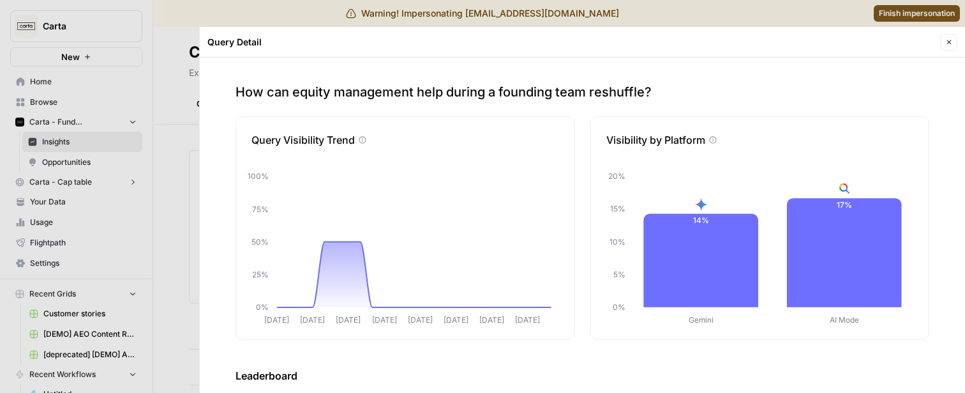
click at [950, 38] on icon "button" at bounding box center [949, 42] width 8 height 8
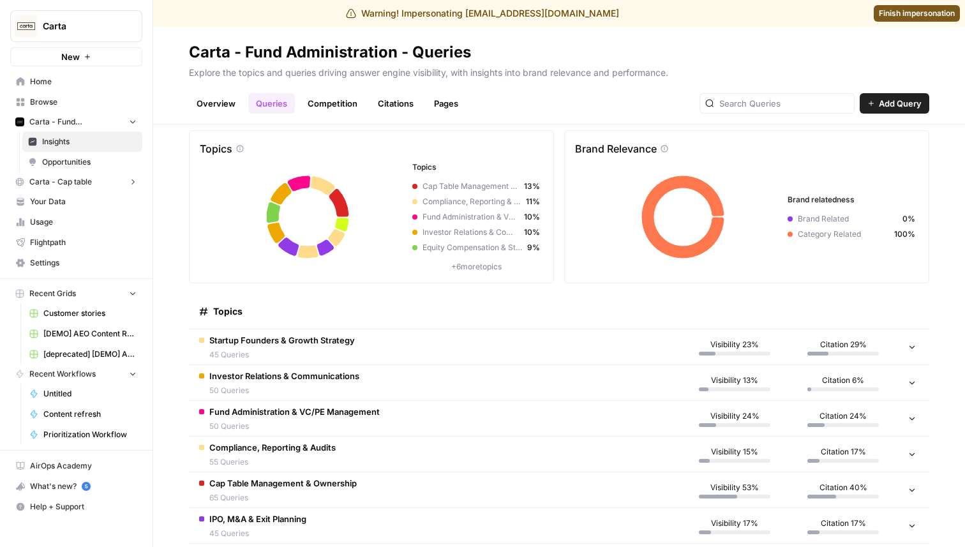
scroll to position [20, 0]
click at [276, 294] on span "50 Queries" at bounding box center [284, 389] width 150 height 11
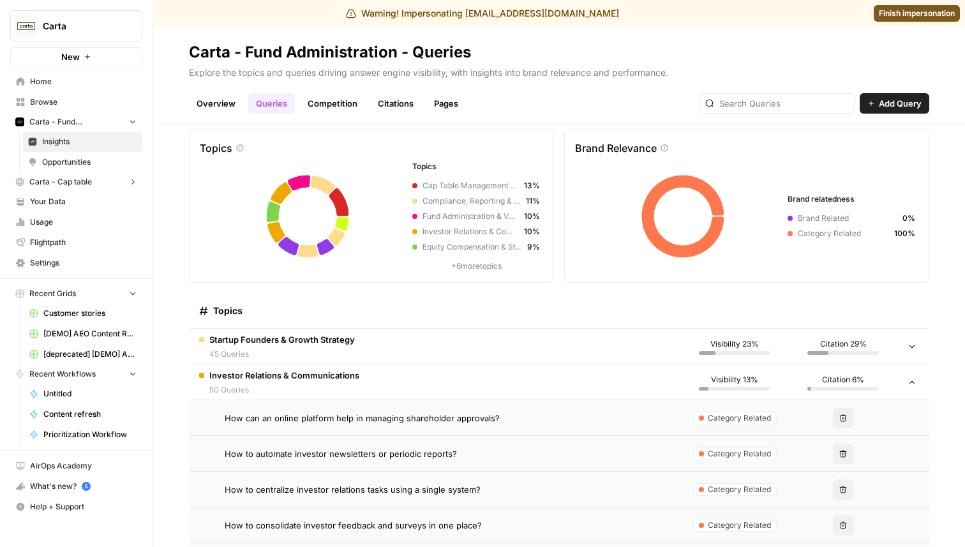
click at [399, 294] on span "How can an online platform help in managing shareholder approvals?" at bounding box center [362, 418] width 275 height 13
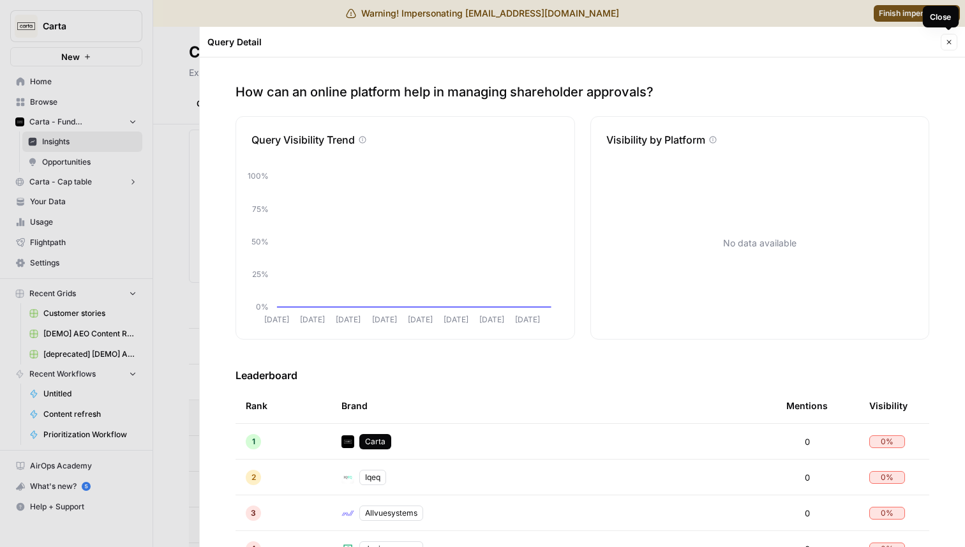
click at [951, 37] on button "Close" at bounding box center [949, 42] width 17 height 17
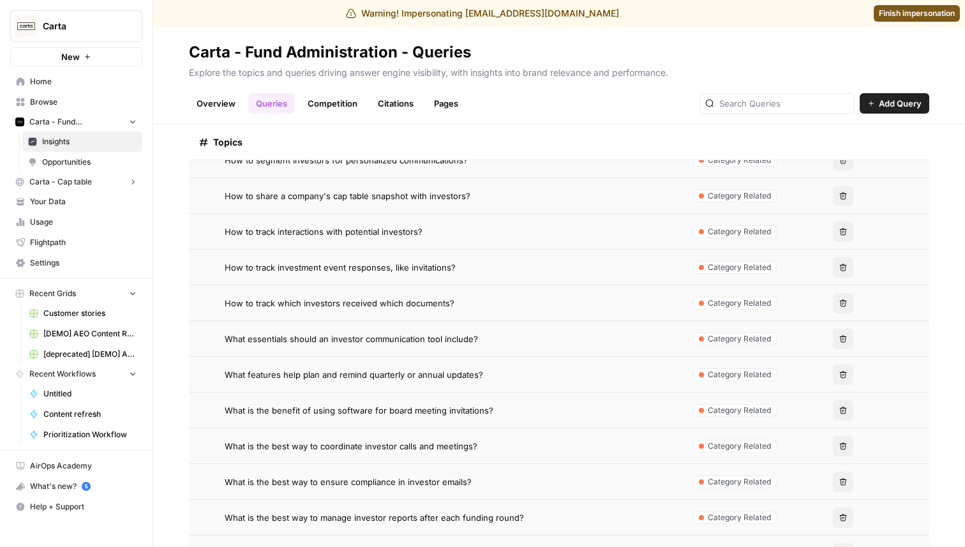
scroll to position [997, 0]
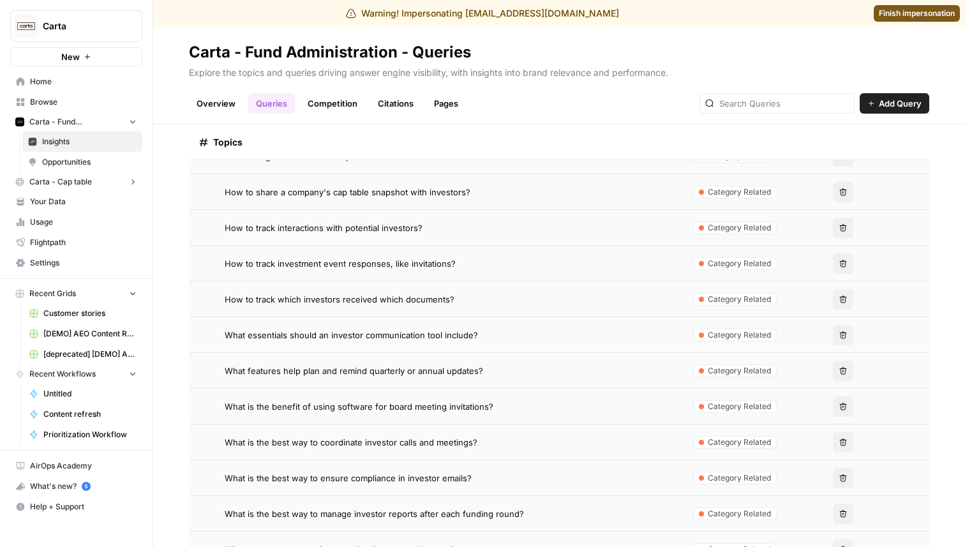
click at [447, 294] on span "What essentials should an investor communication tool include?" at bounding box center [351, 335] width 253 height 13
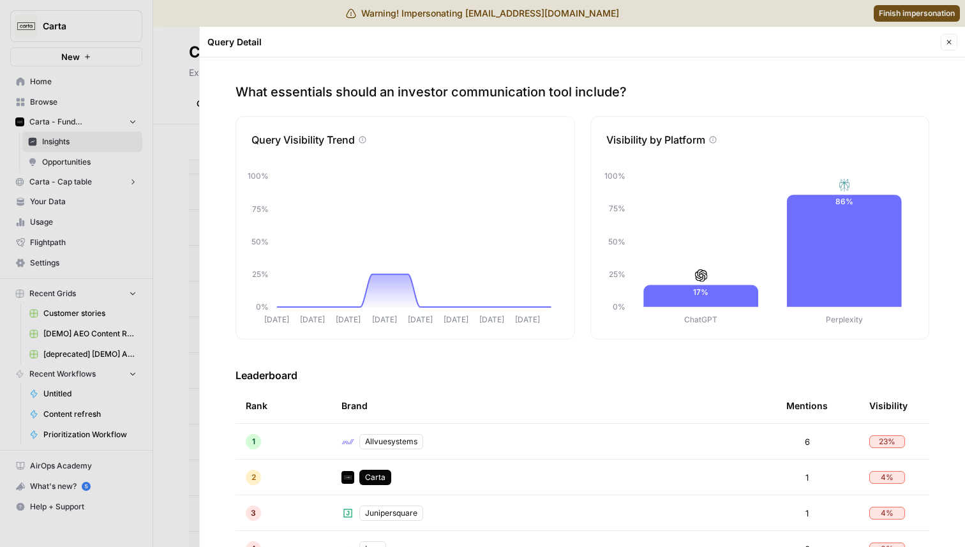
click at [943, 45] on button "Close" at bounding box center [949, 42] width 17 height 17
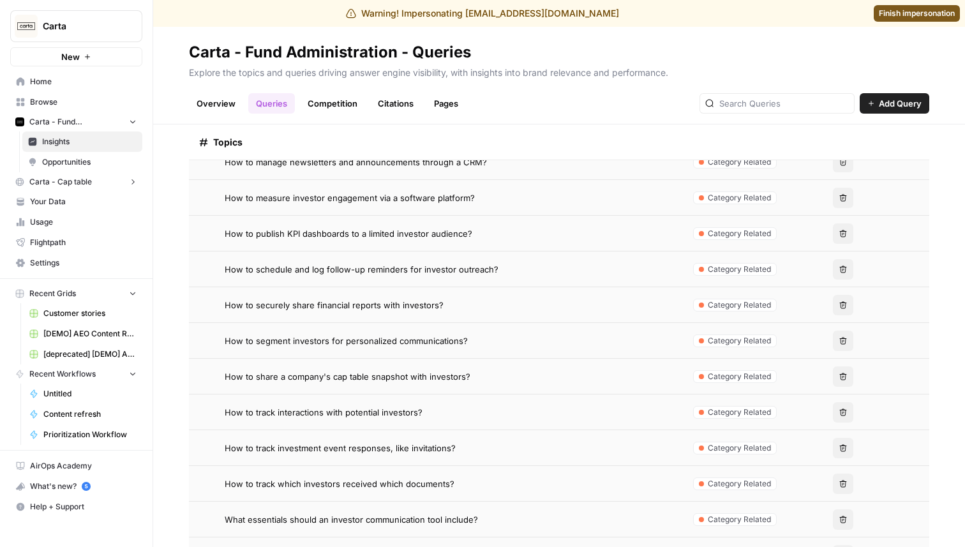
scroll to position [724, 0]
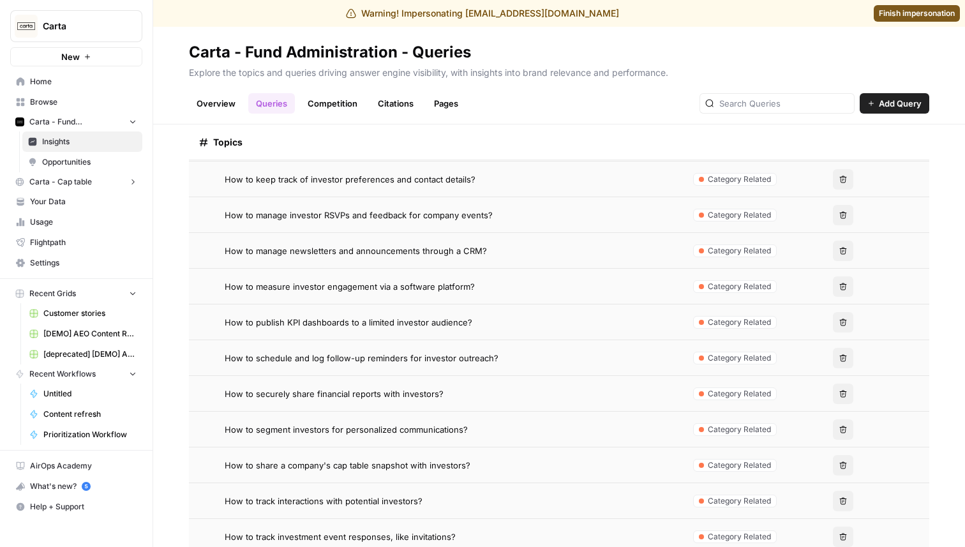
click at [217, 93] on link "Overview" at bounding box center [216, 103] width 54 height 20
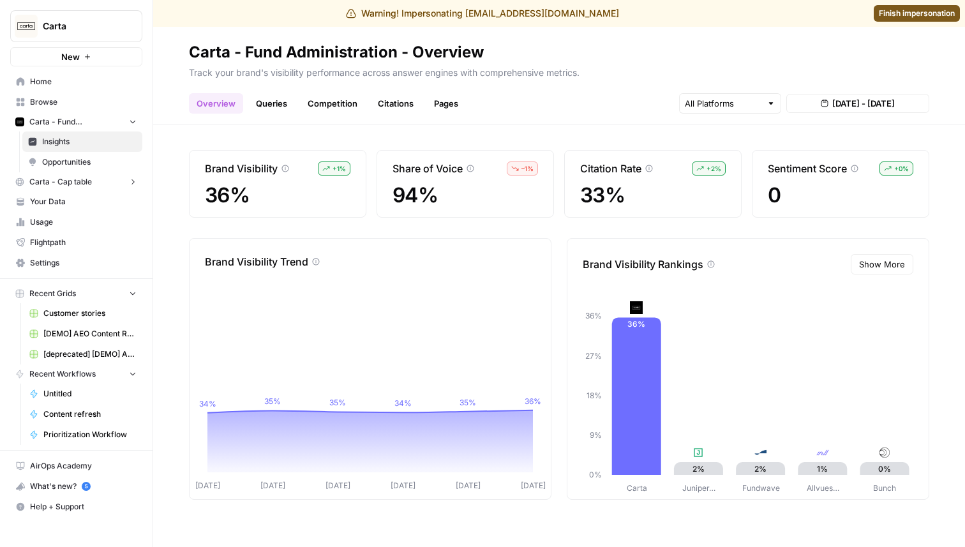
click at [283, 103] on link "Queries" at bounding box center [271, 103] width 47 height 20
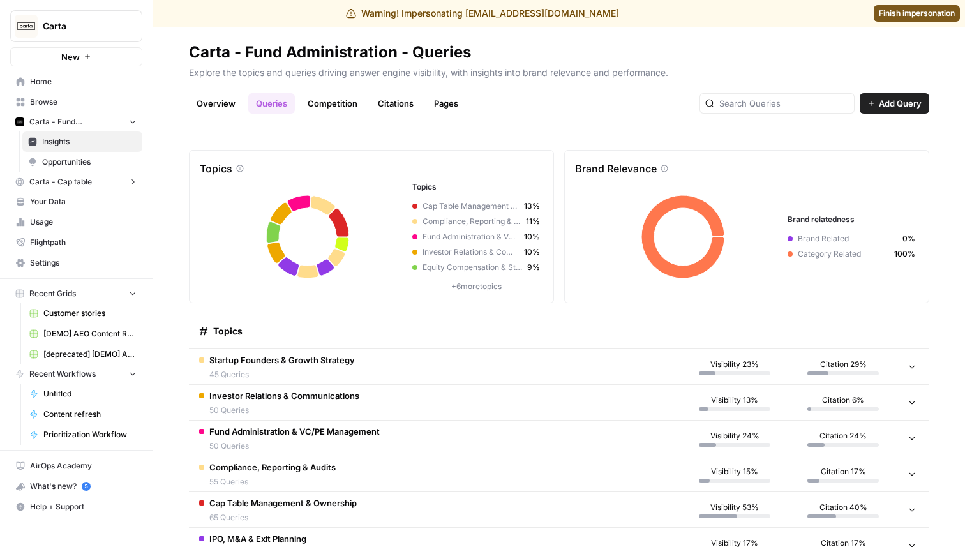
click at [331, 294] on span "Startup Founders & Growth Strategy" at bounding box center [282, 360] width 146 height 13
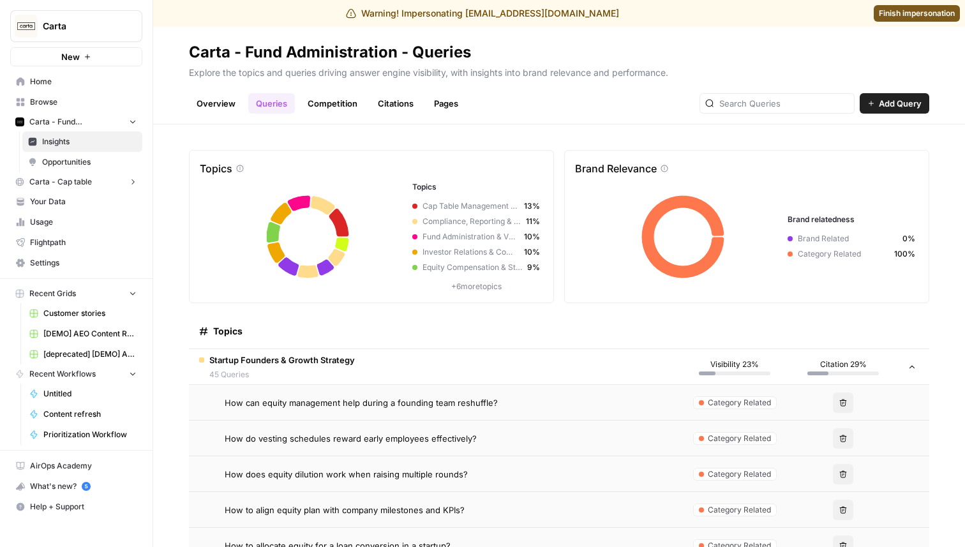
click at [341, 294] on span "How do vesting schedules reward early employees effectively?" at bounding box center [351, 438] width 252 height 13
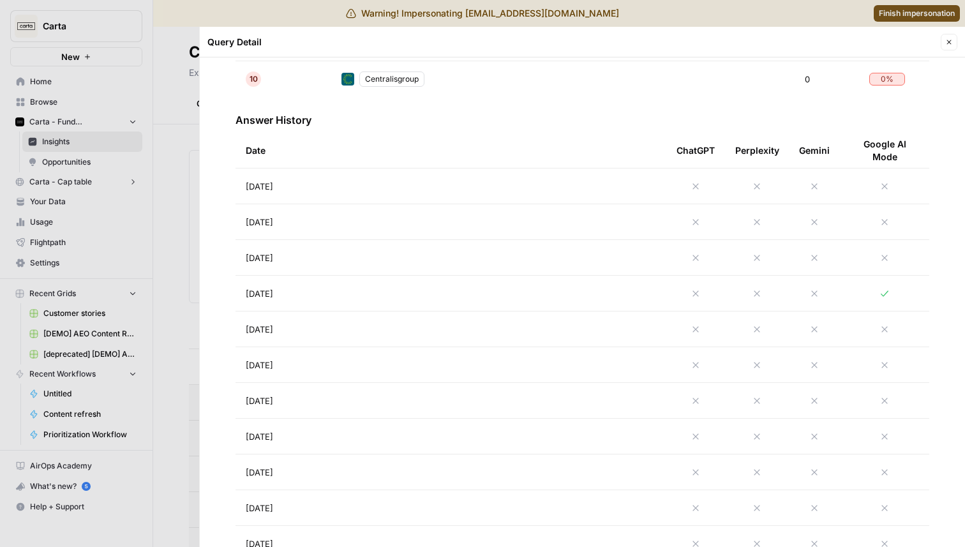
scroll to position [622, 0]
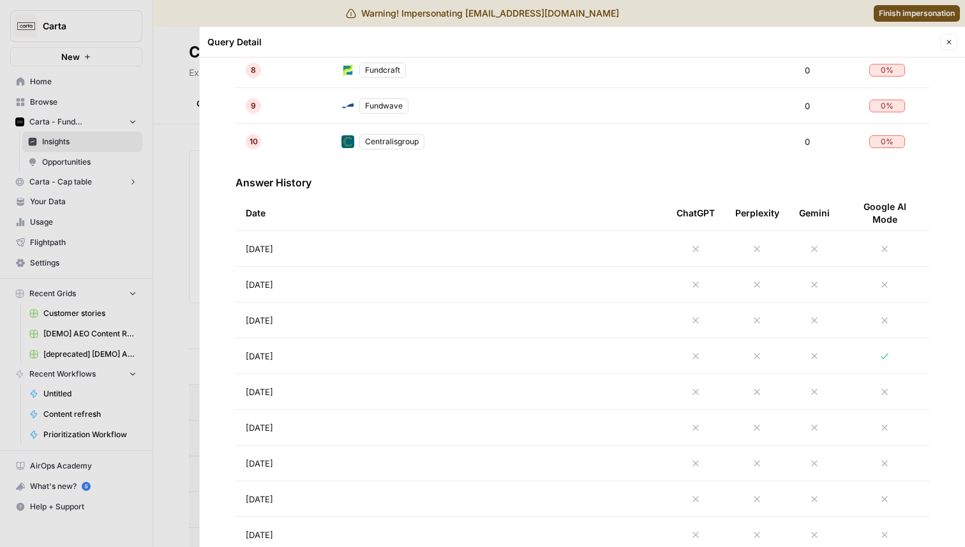
click at [382, 276] on td "[DATE]" at bounding box center [451, 284] width 431 height 35
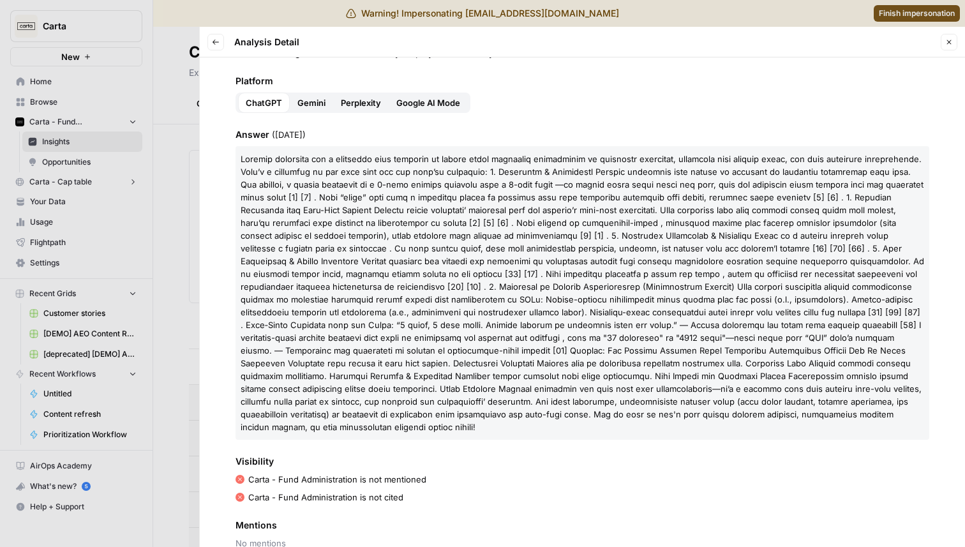
scroll to position [59, 0]
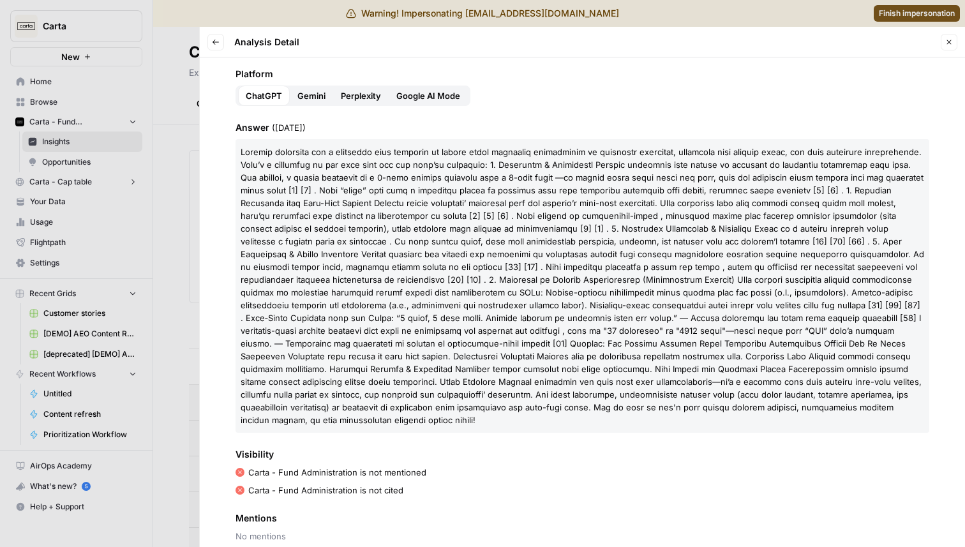
click at [193, 98] on div at bounding box center [482, 273] width 965 height 547
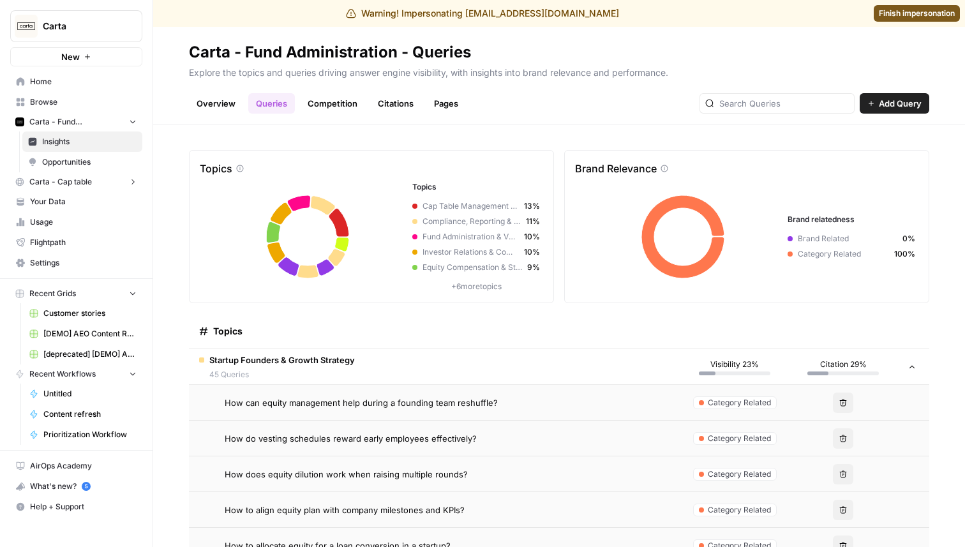
click at [209, 100] on link "Overview" at bounding box center [216, 103] width 54 height 20
